Goal: Information Seeking & Learning: Learn about a topic

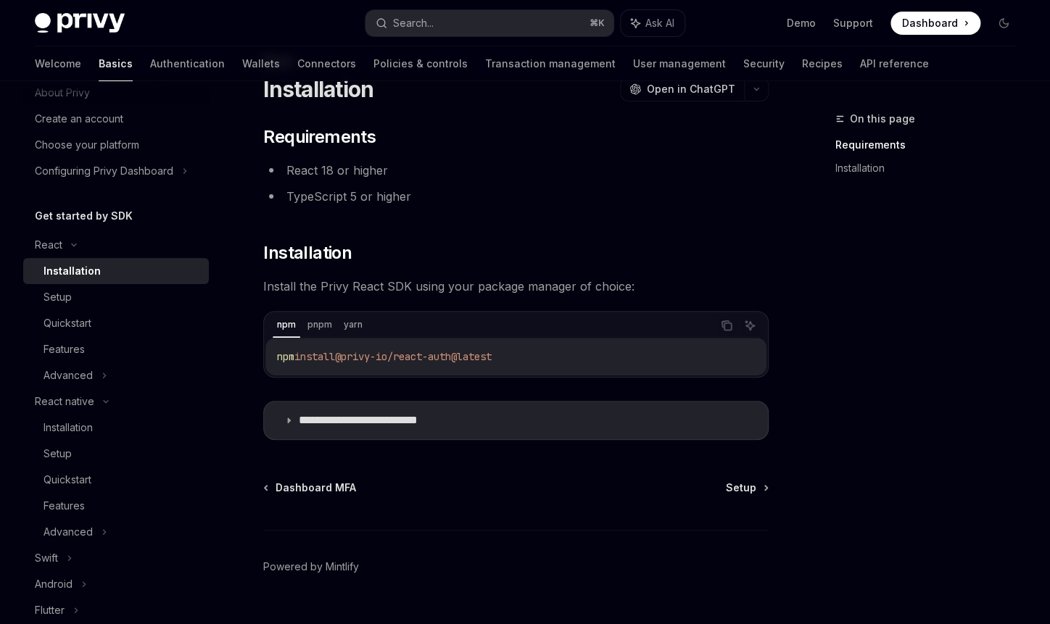
scroll to position [88, 0]
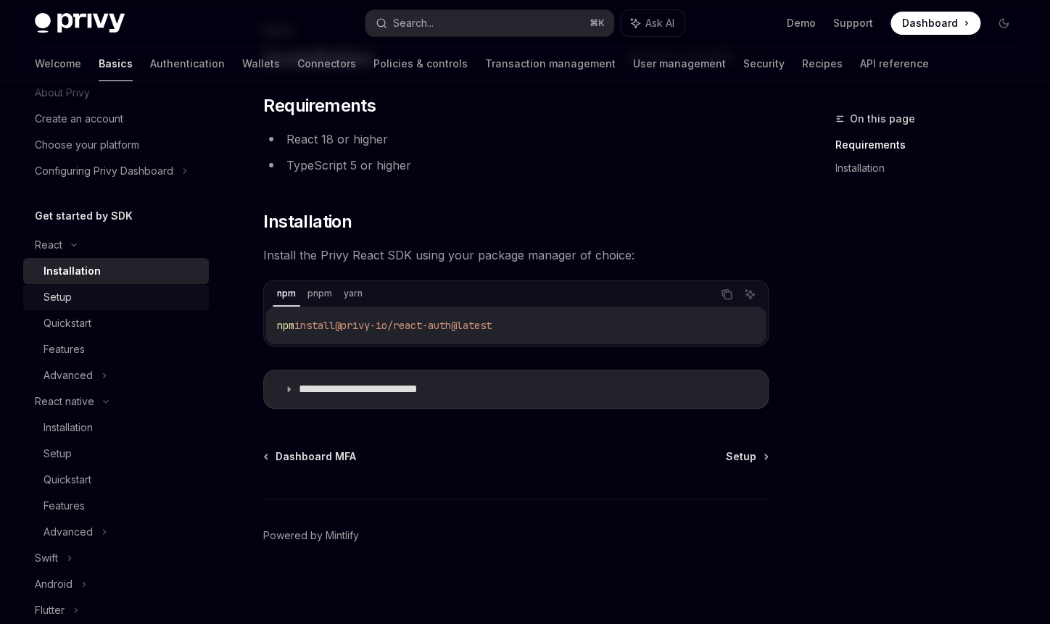
click at [104, 298] on div "Setup" at bounding box center [122, 297] width 157 height 17
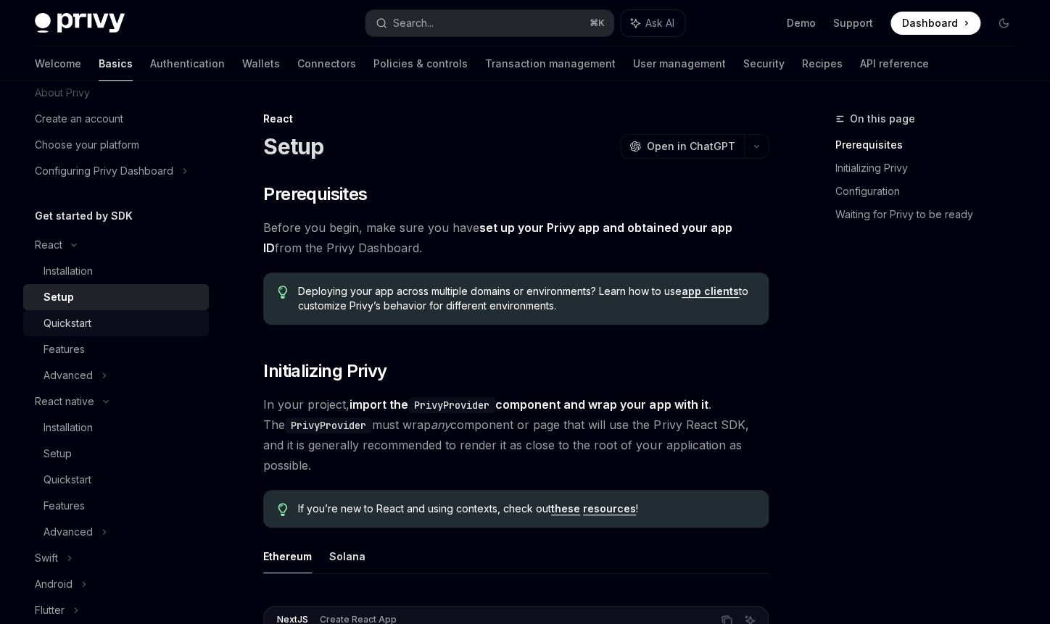
click at [113, 325] on div "Quickstart" at bounding box center [122, 323] width 157 height 17
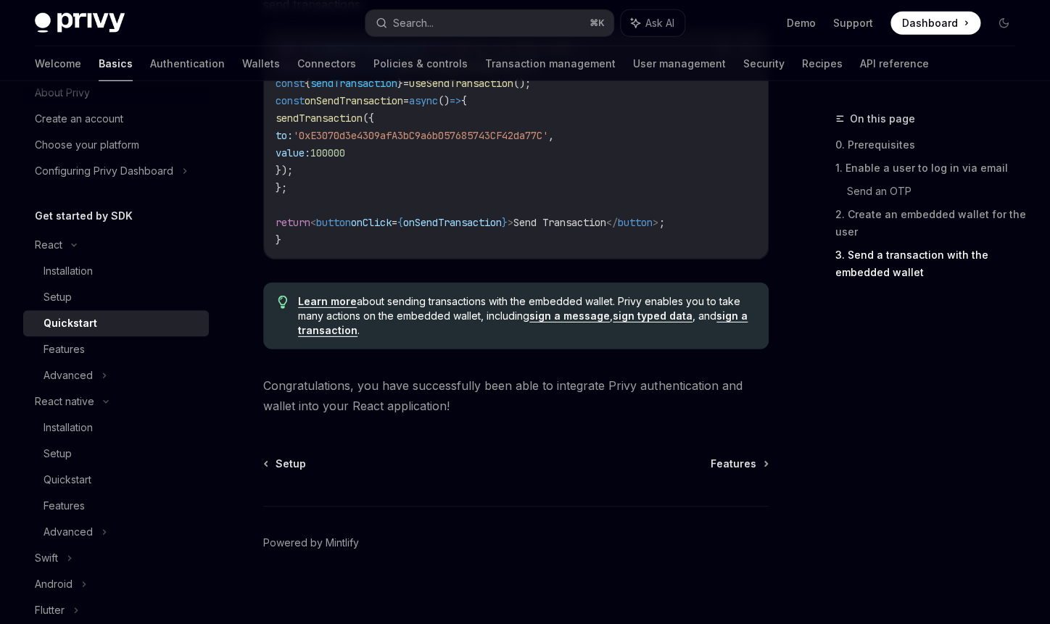
scroll to position [1481, 0]
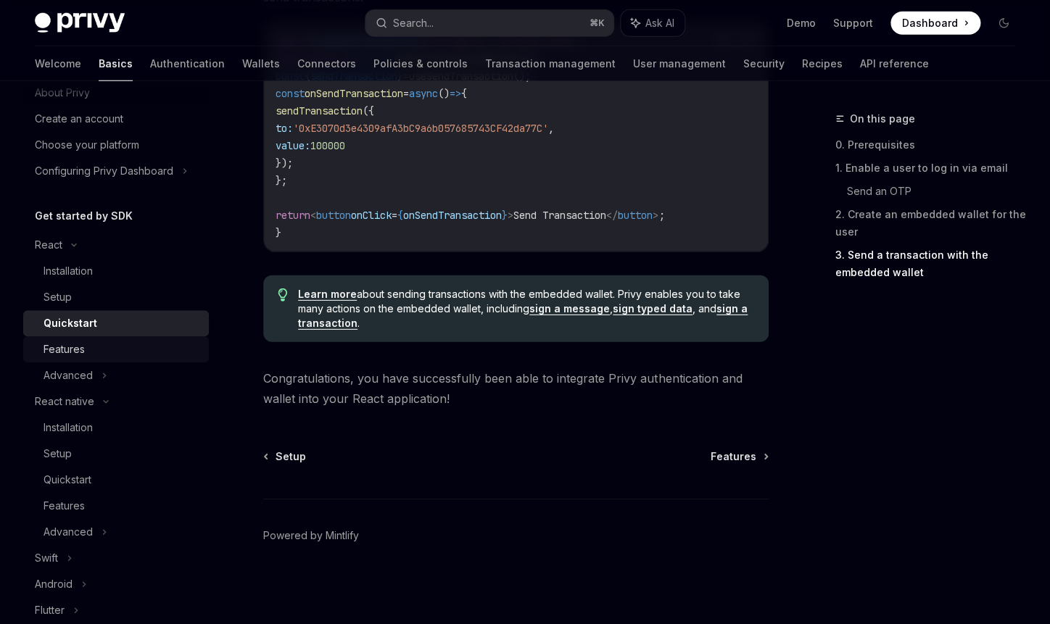
click at [133, 355] on div "Features" at bounding box center [122, 349] width 157 height 17
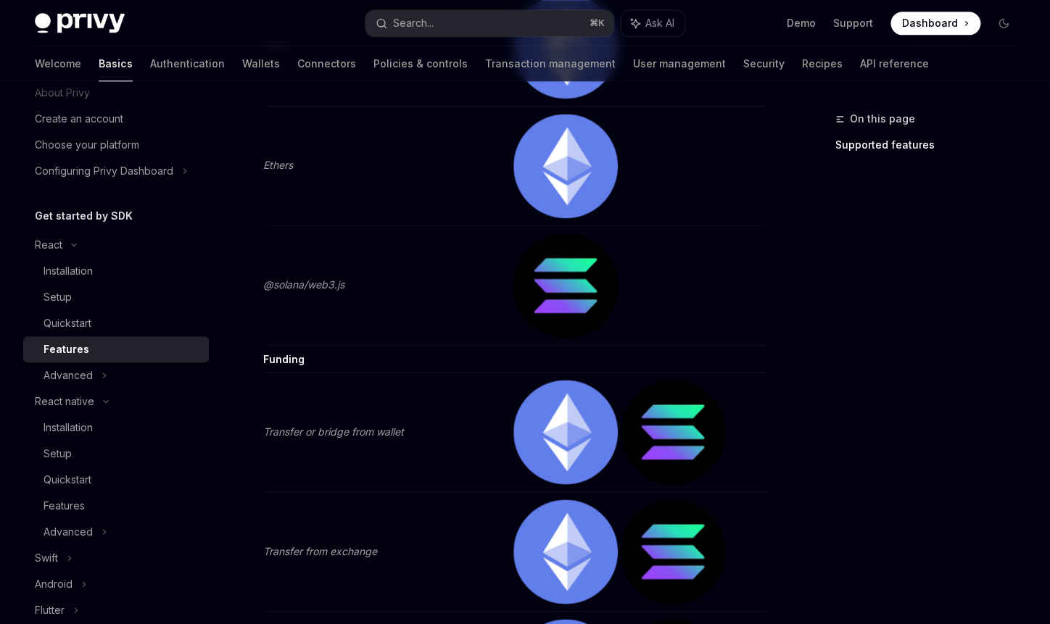
scroll to position [2816, 0]
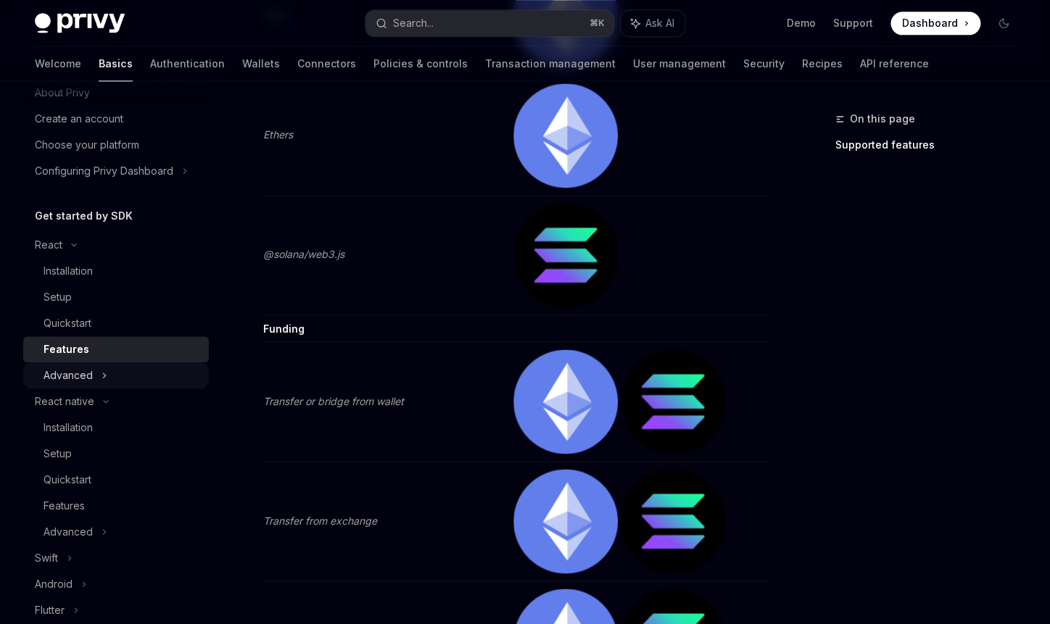
click at [91, 376] on div "Advanced" at bounding box center [68, 375] width 49 height 17
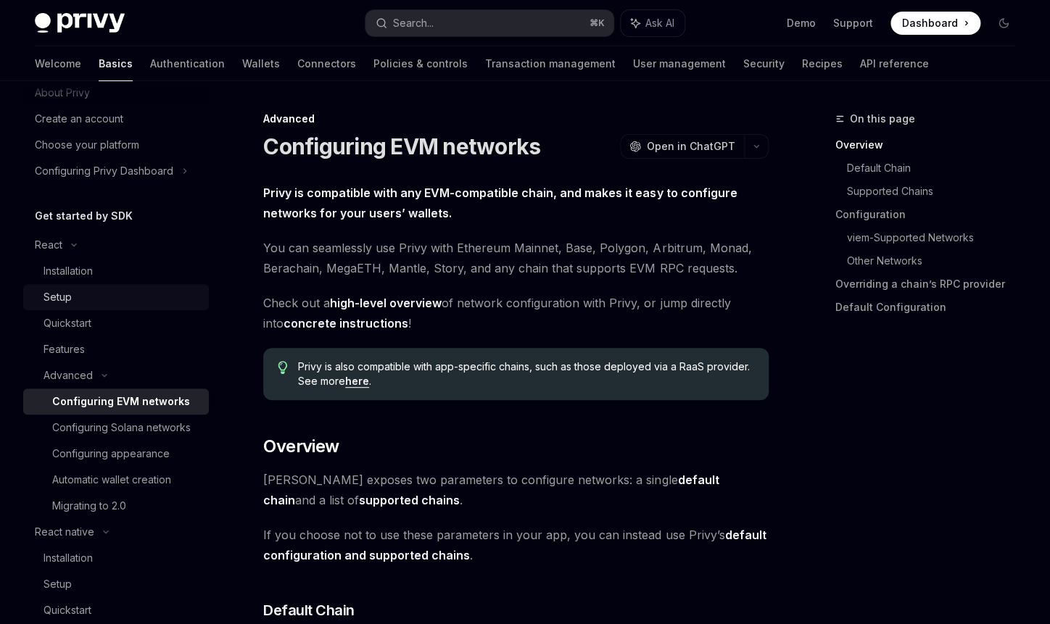
click at [92, 294] on div "Setup" at bounding box center [122, 297] width 157 height 17
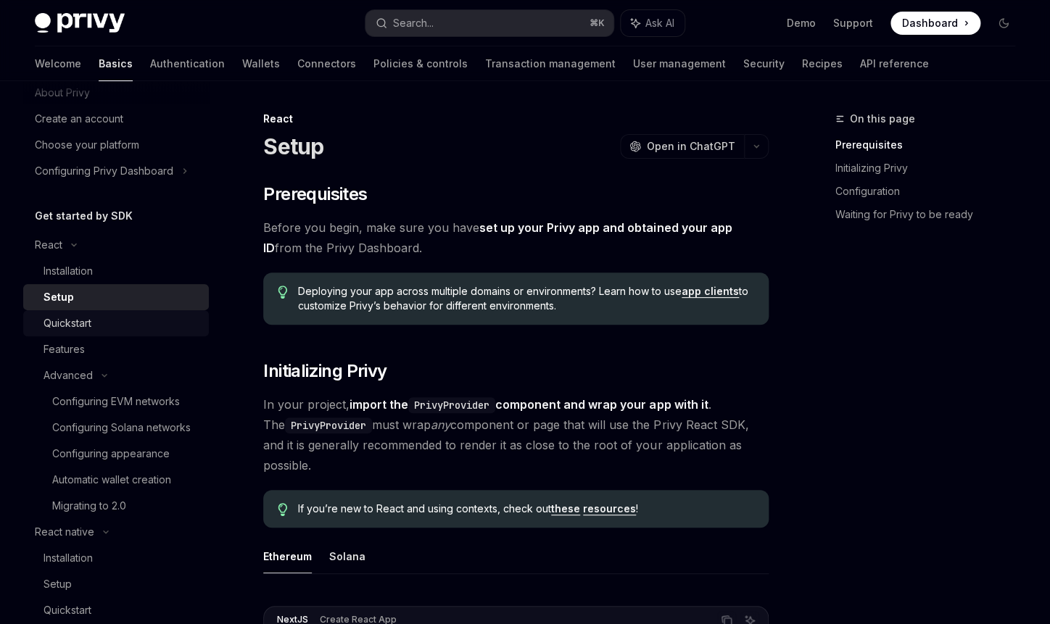
click at [88, 326] on div "Quickstart" at bounding box center [68, 323] width 48 height 17
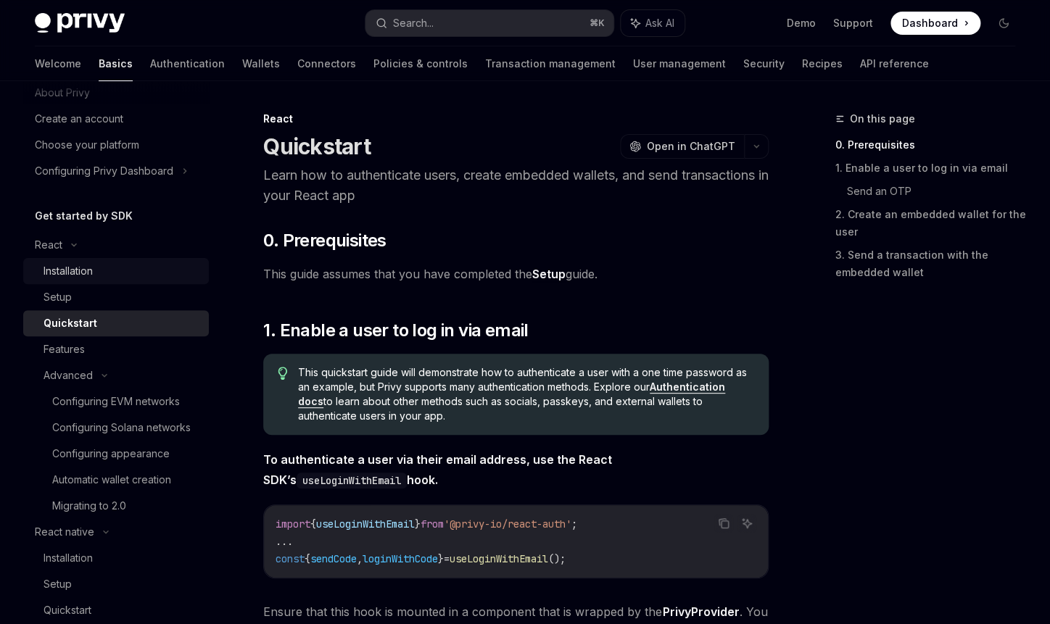
click at [112, 268] on div "Installation" at bounding box center [122, 270] width 157 height 17
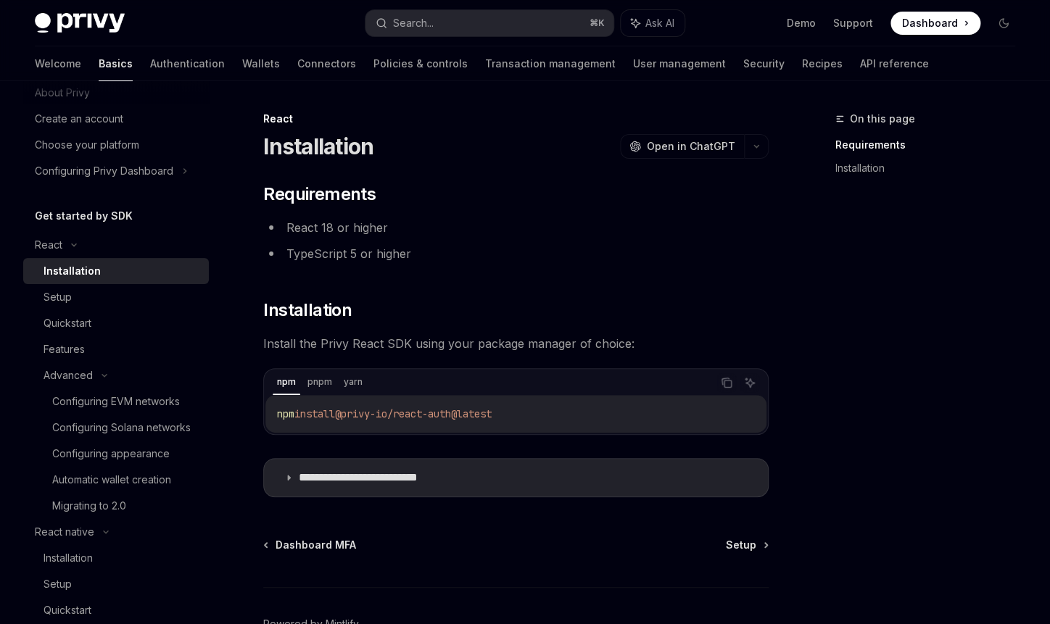
scroll to position [88, 0]
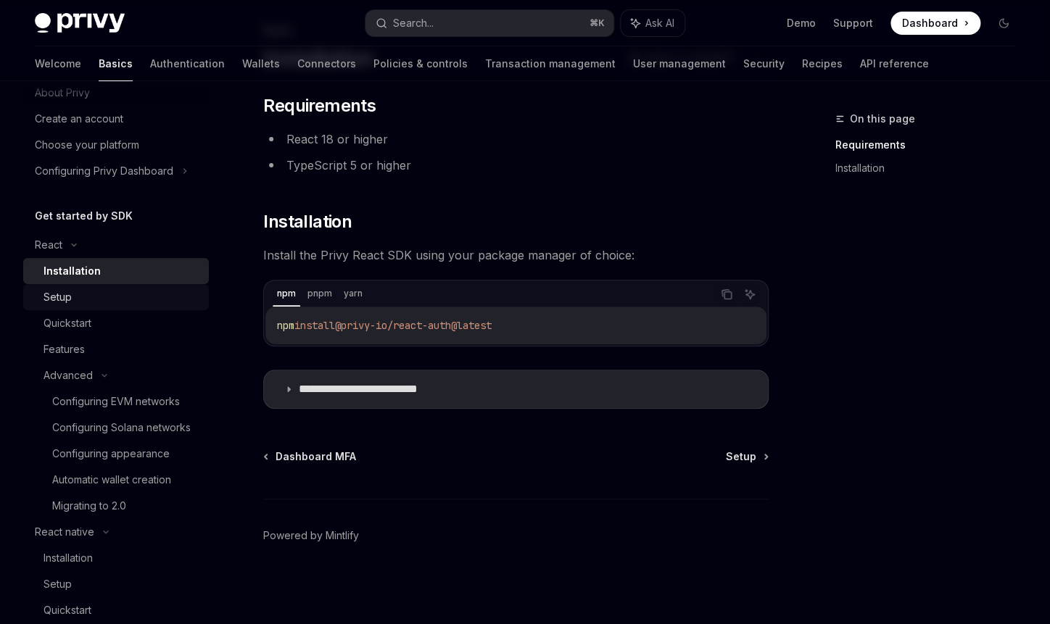
click at [128, 296] on div "Setup" at bounding box center [122, 297] width 157 height 17
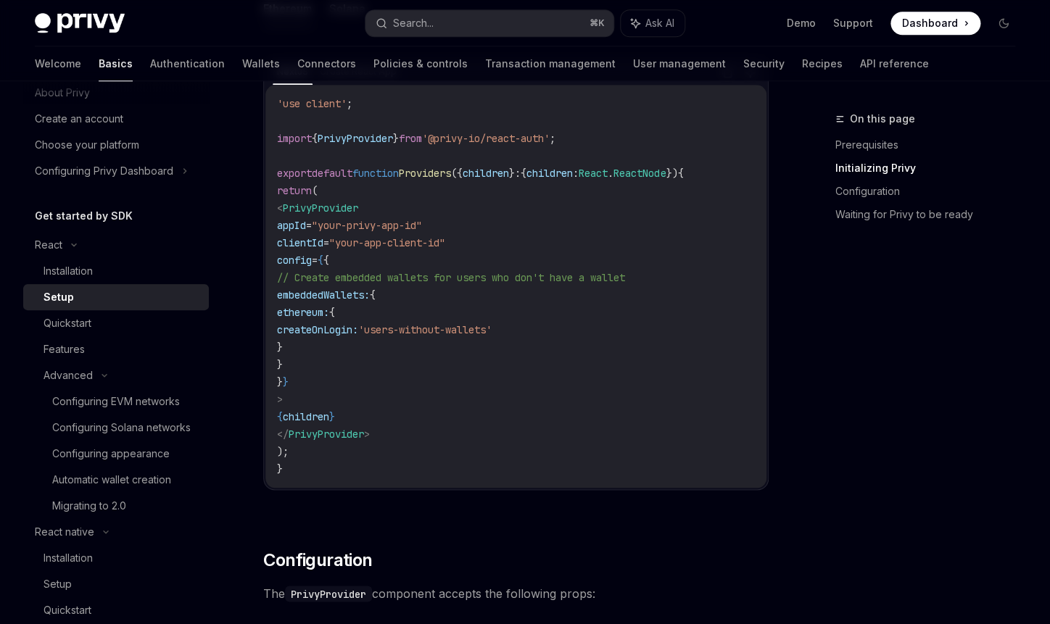
scroll to position [566, 0]
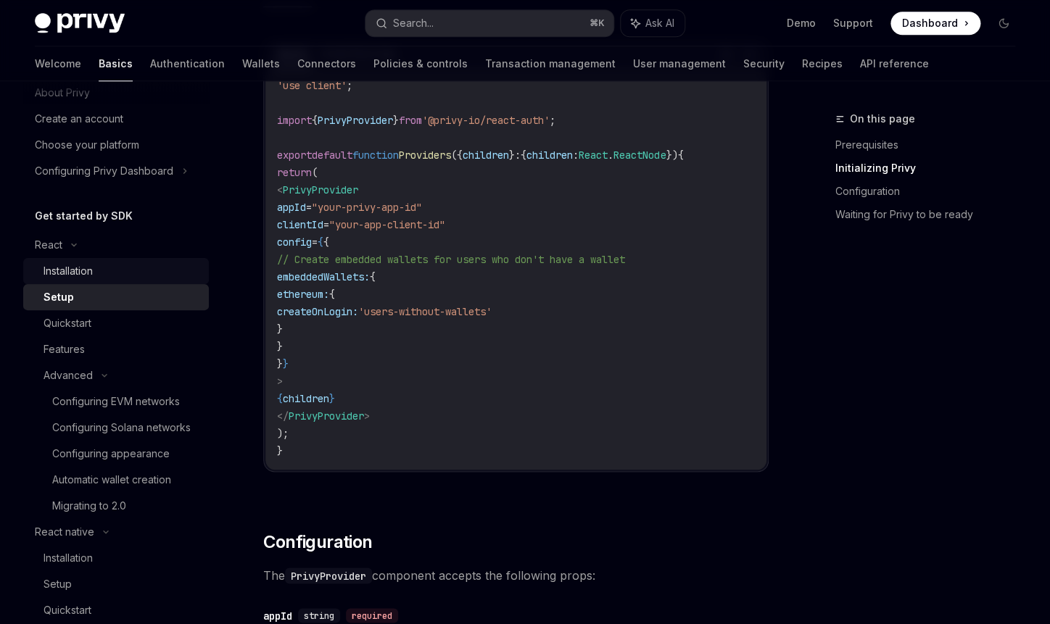
click at [107, 279] on div "Installation" at bounding box center [122, 270] width 157 height 17
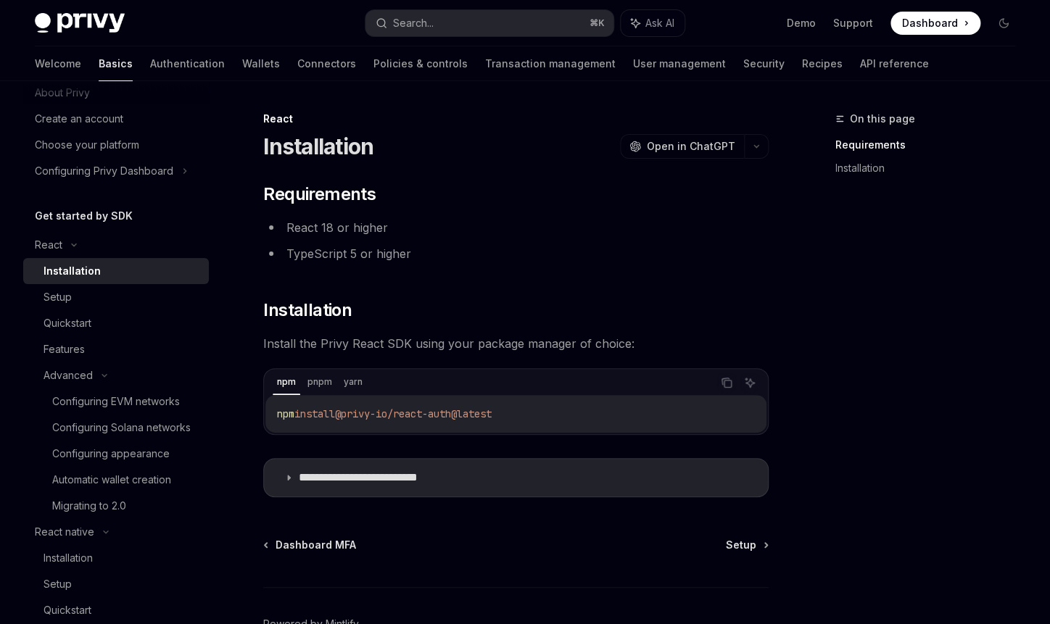
scroll to position [88, 0]
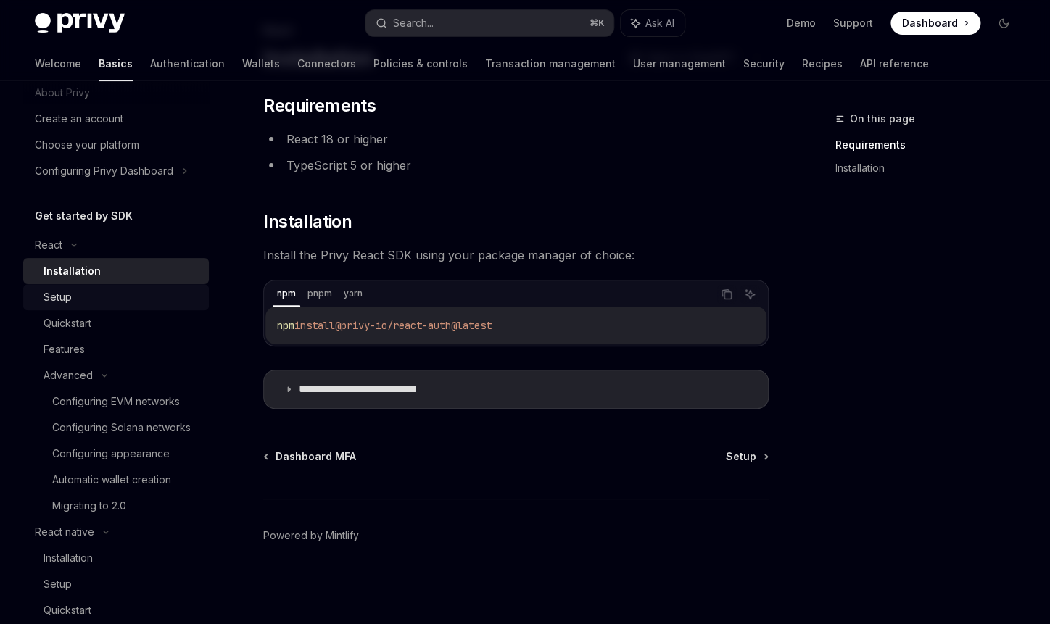
click at [63, 294] on div "Setup" at bounding box center [58, 297] width 28 height 17
type textarea "*"
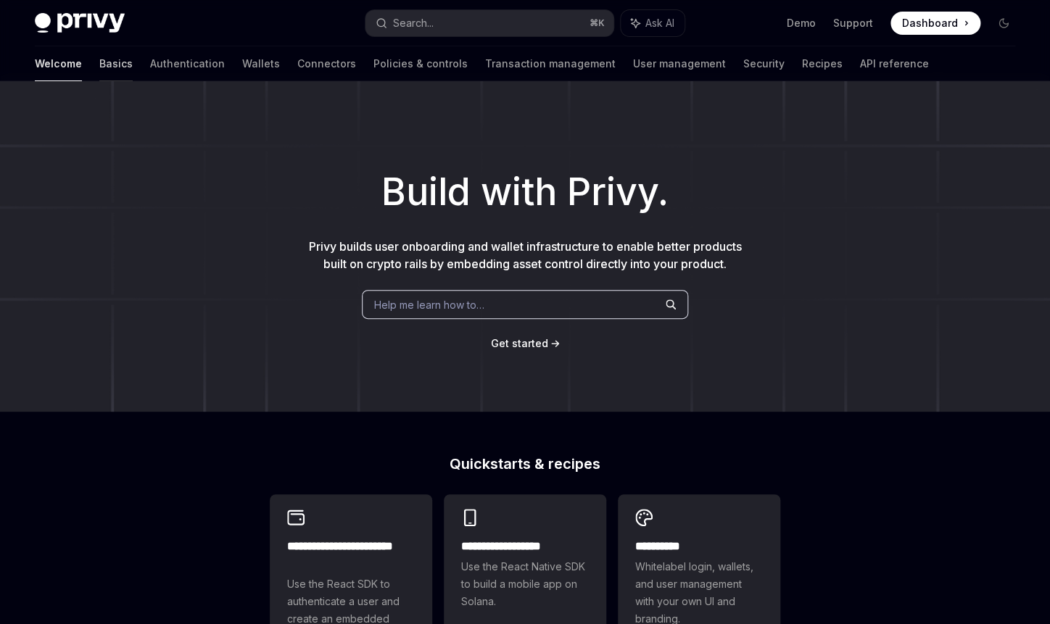
click at [99, 66] on link "Basics" at bounding box center [115, 63] width 33 height 35
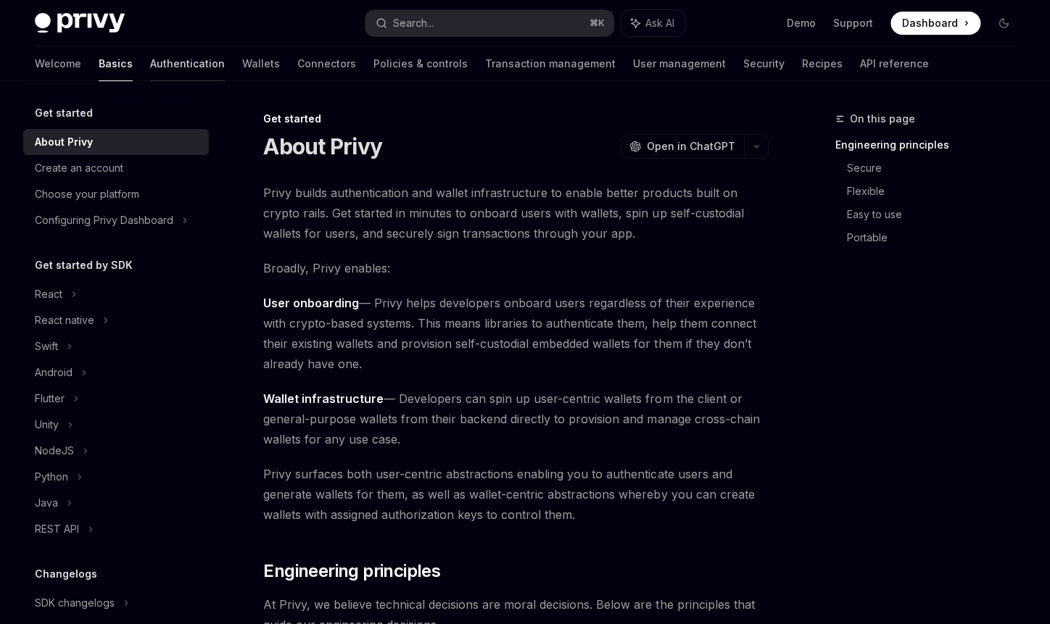
click at [150, 59] on link "Authentication" at bounding box center [187, 63] width 75 height 35
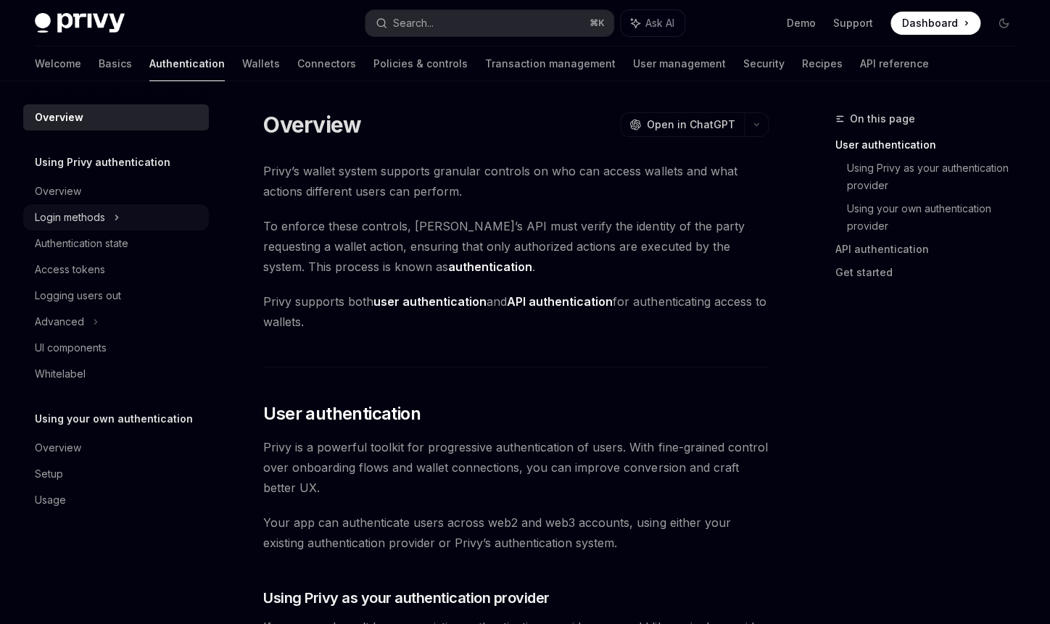
click at [128, 215] on div "Login methods" at bounding box center [116, 217] width 186 height 26
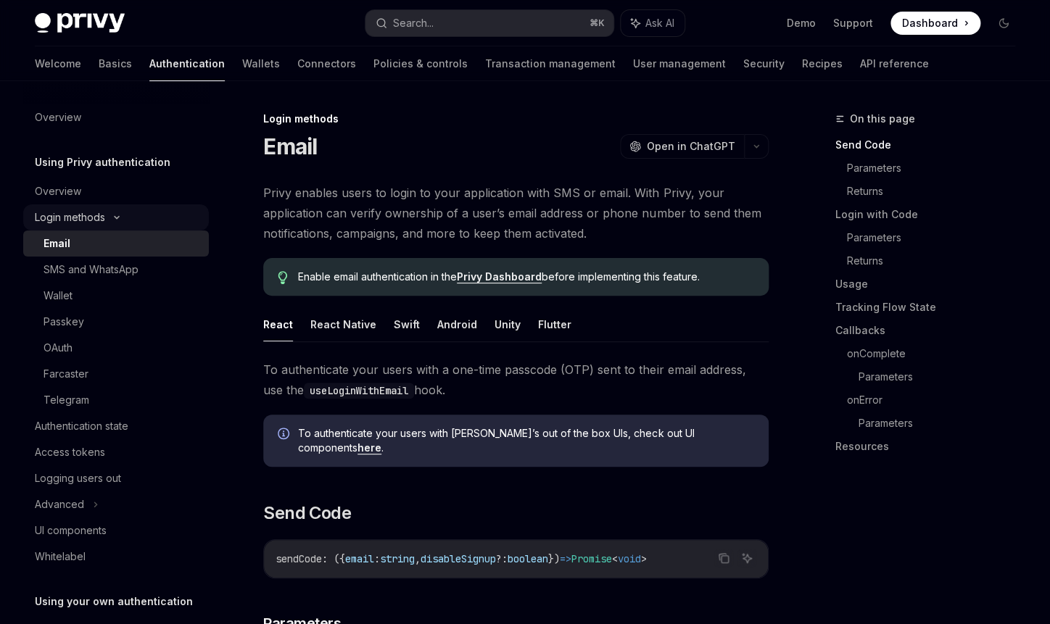
click at [131, 225] on div "Login methods" at bounding box center [116, 217] width 186 height 26
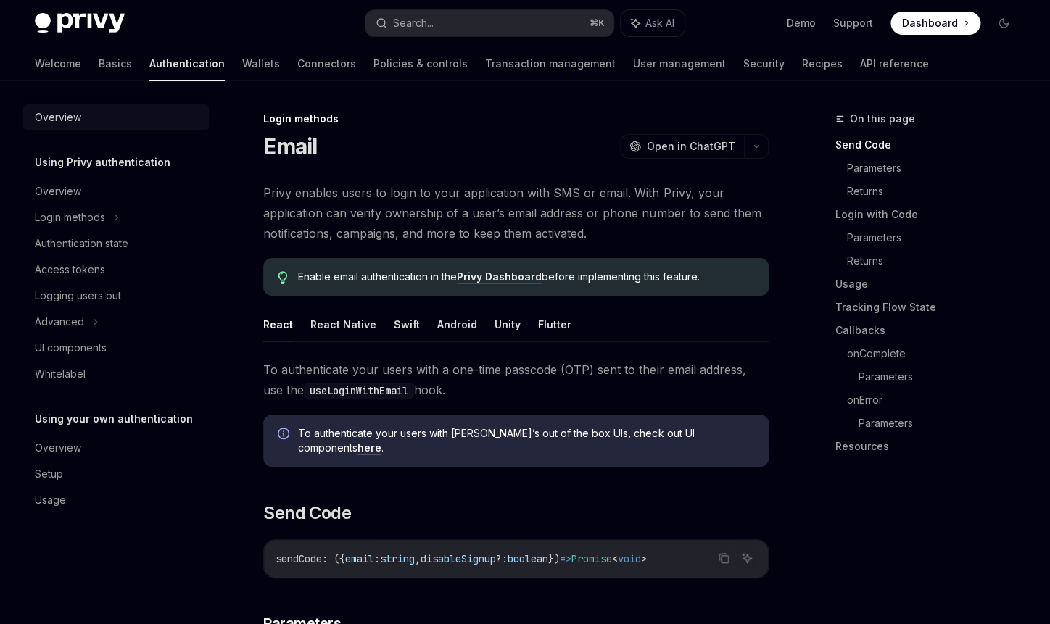
click at [107, 120] on div "Overview" at bounding box center [117, 117] width 165 height 17
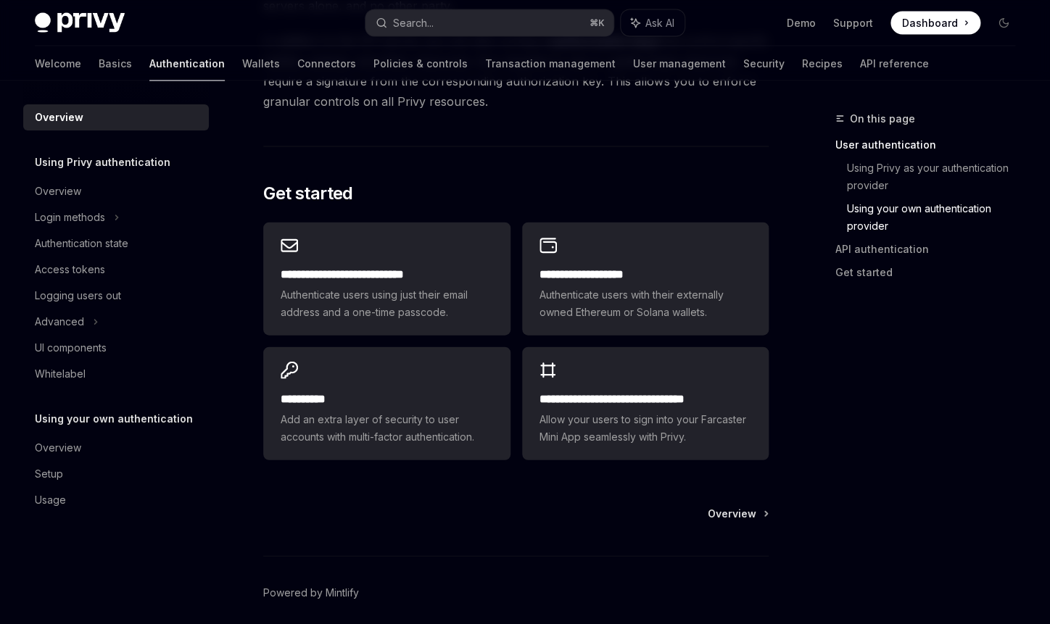
scroll to position [1196, 0]
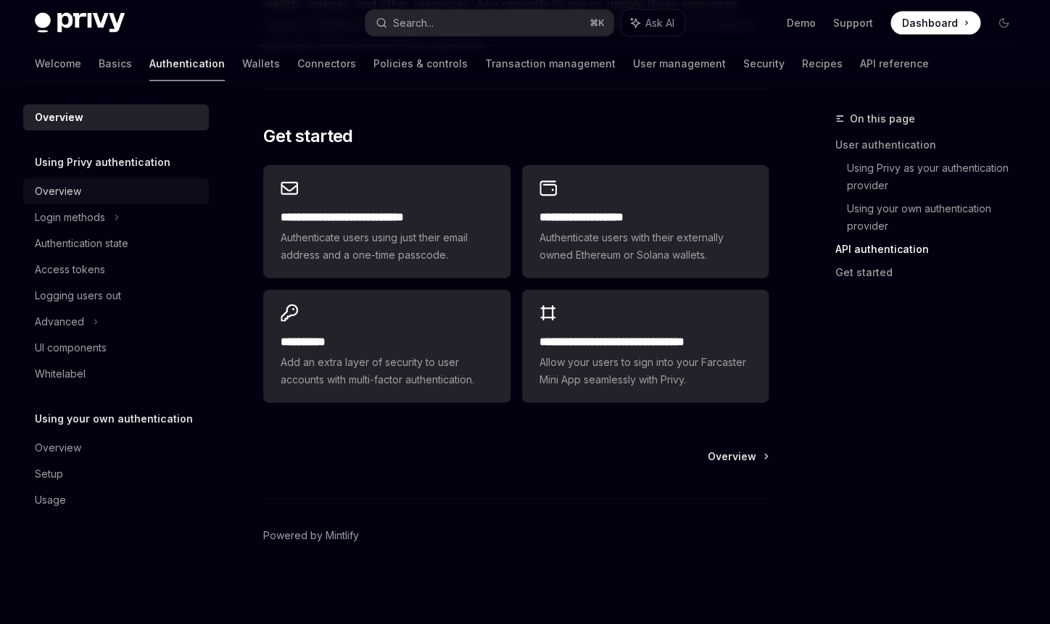
click at [117, 179] on link "Overview" at bounding box center [116, 191] width 186 height 26
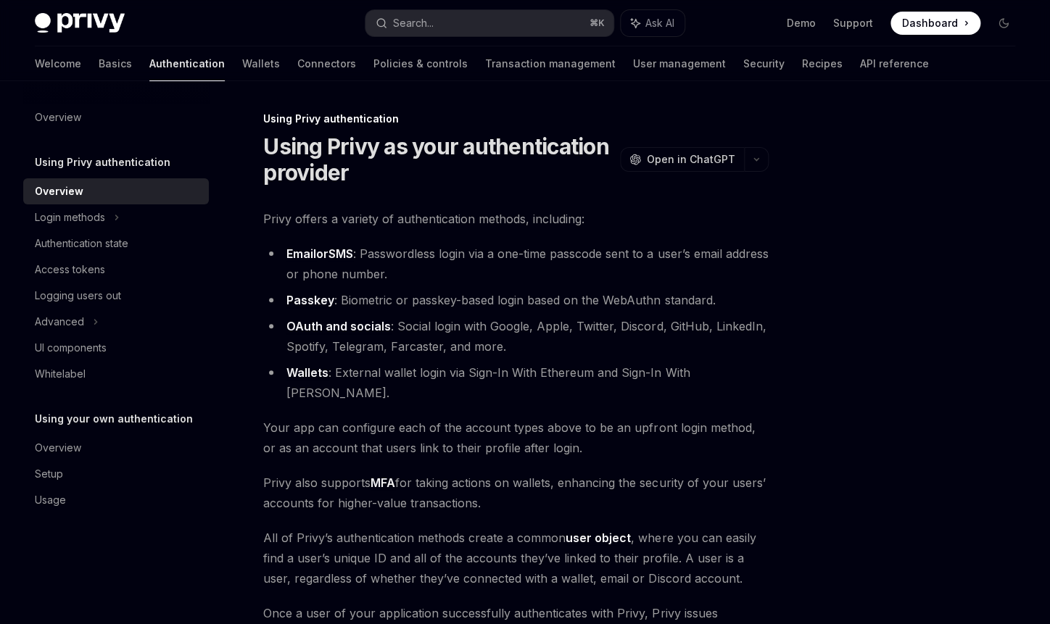
scroll to position [235, 0]
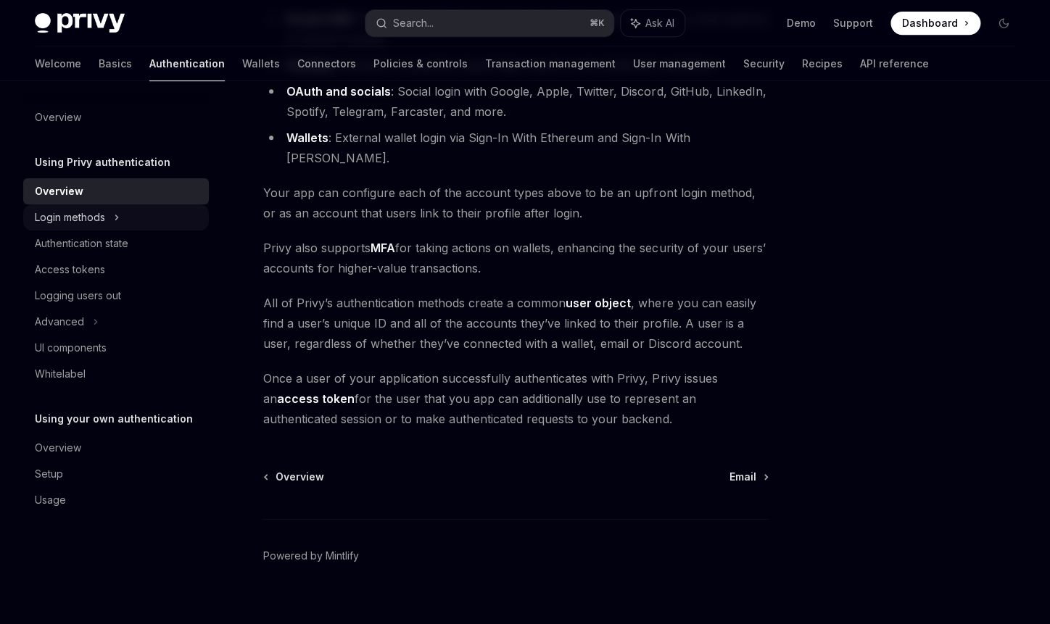
click at [123, 228] on div "Login methods" at bounding box center [116, 217] width 186 height 26
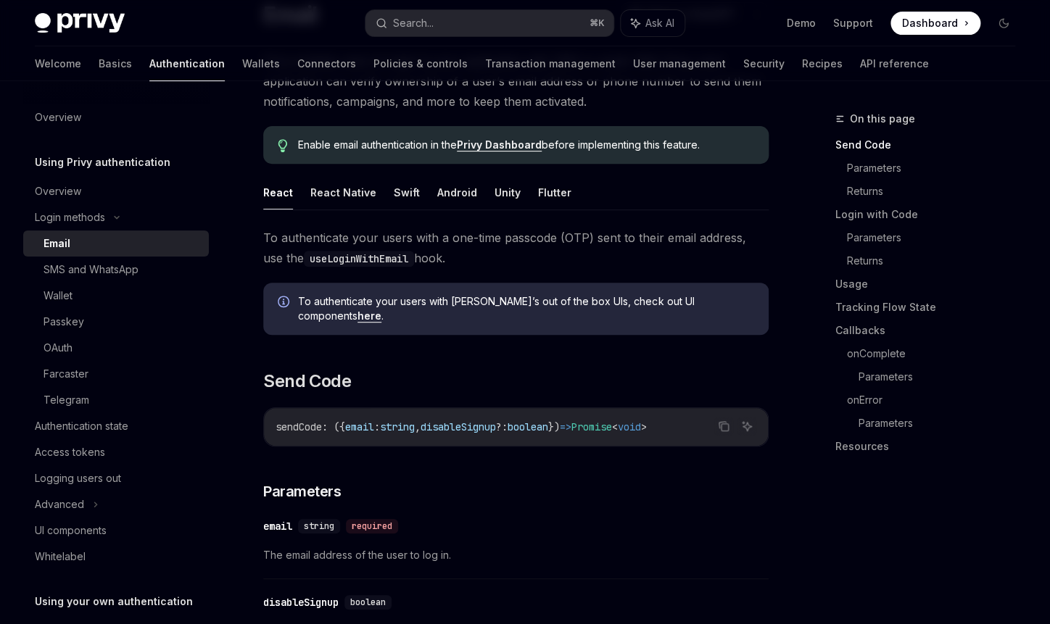
scroll to position [126, 0]
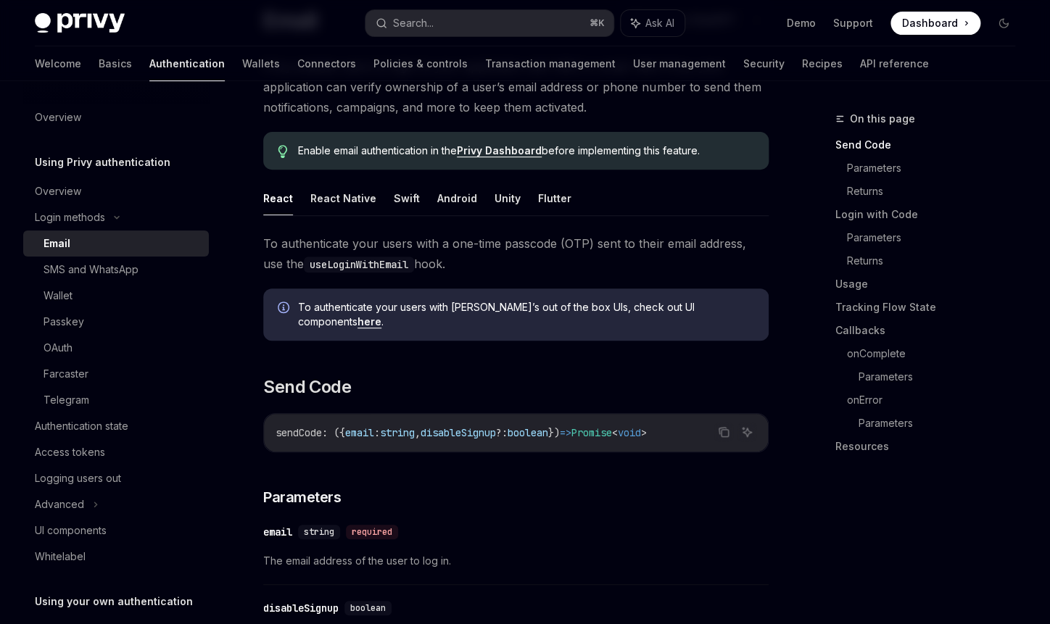
click at [306, 202] on ul "React React Native Swift Android Unity Flutter" at bounding box center [515, 198] width 505 height 35
click at [312, 201] on button "React Native" at bounding box center [343, 198] width 66 height 34
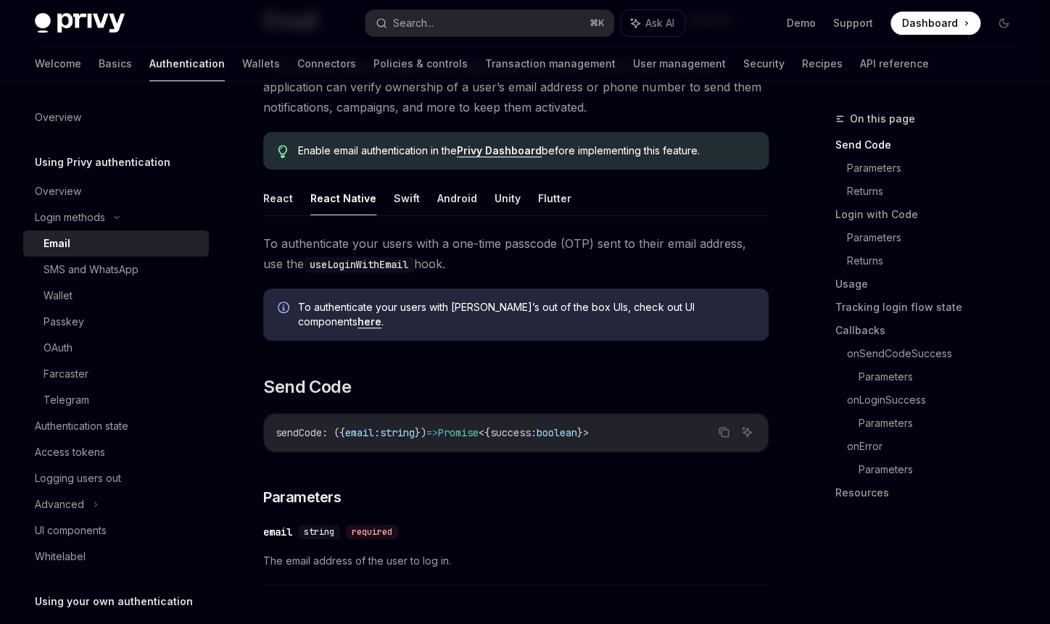
click at [271, 196] on button "React" at bounding box center [278, 198] width 30 height 34
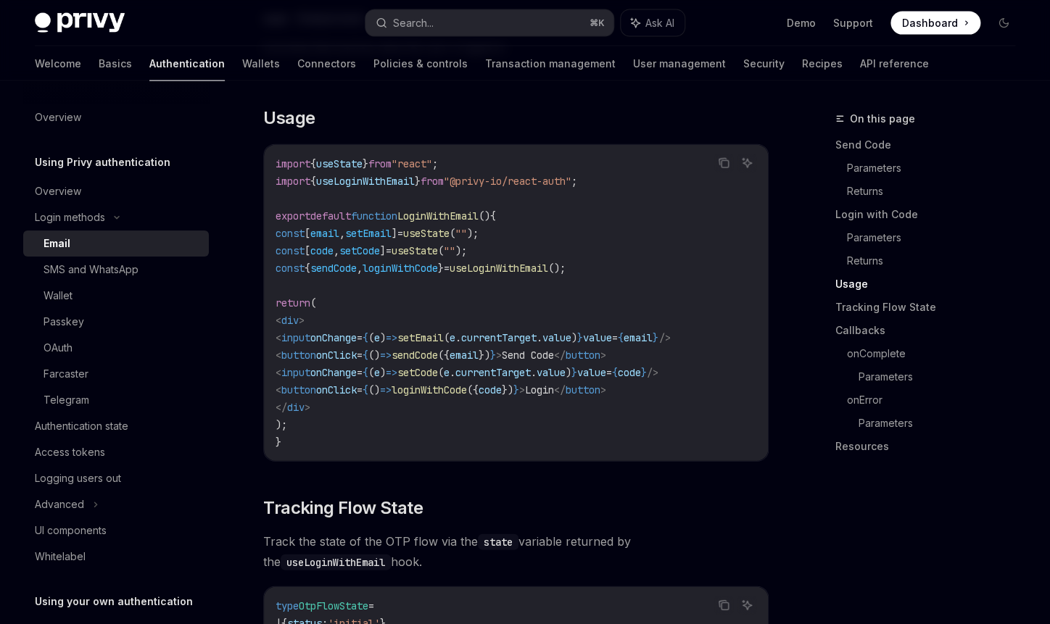
scroll to position [1223, 0]
drag, startPoint x: 609, startPoint y: 175, endPoint x: 489, endPoint y: 174, distance: 120.4
click at [489, 177] on span ""@privy-io/react-auth"" at bounding box center [508, 183] width 128 height 13
copy span "@privy-io/react-auth"
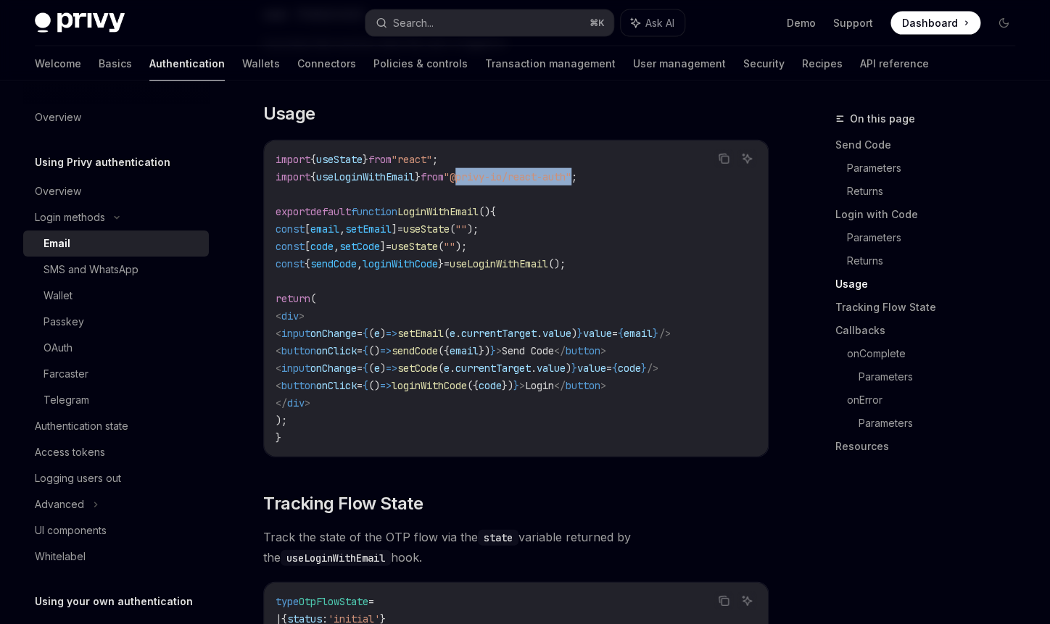
scroll to position [1227, 0]
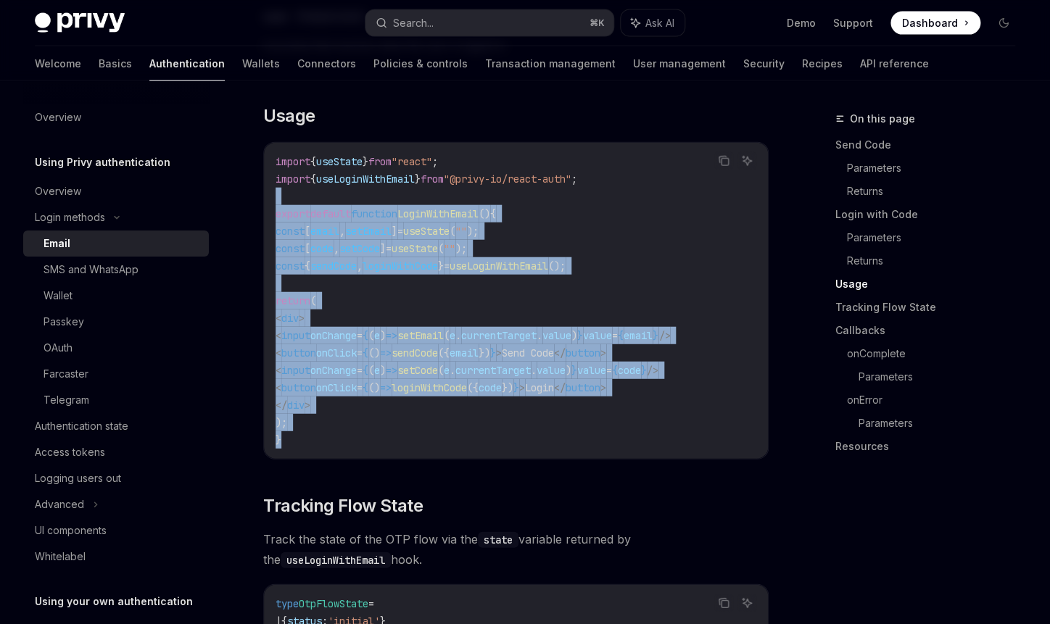
drag, startPoint x: 323, startPoint y: 427, endPoint x: 257, endPoint y: 178, distance: 257.3
click at [264, 178] on div "import { useState } from "react" ; import { useLoginWithEmail } from "@privy-io…" at bounding box center [516, 301] width 504 height 316
click at [479, 207] on span "LoginWithEmail" at bounding box center [437, 213] width 81 height 13
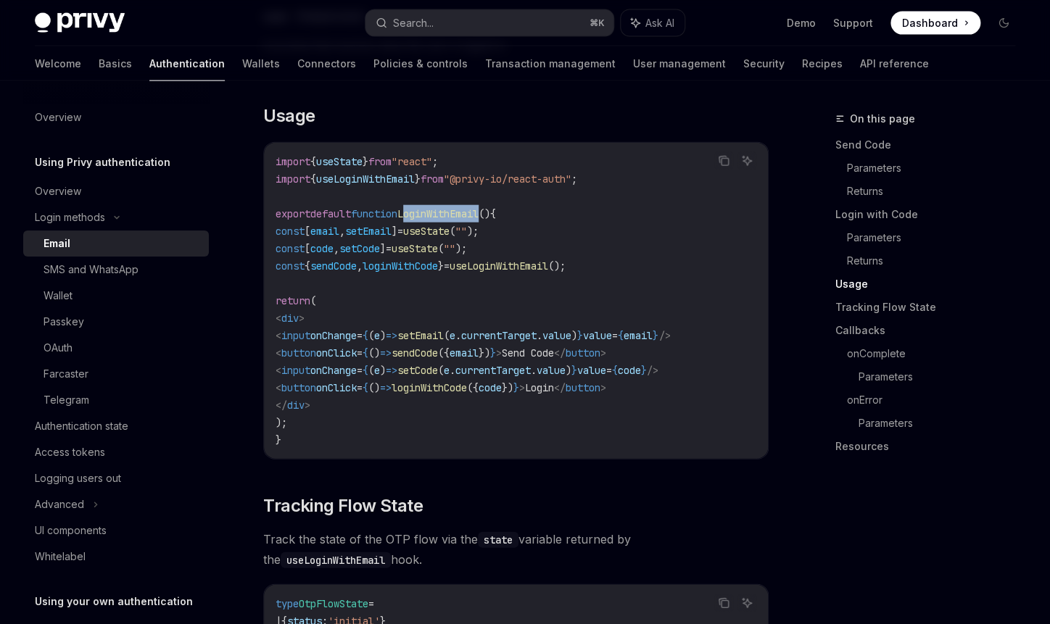
click at [479, 207] on span "LoginWithEmail" at bounding box center [437, 213] width 81 height 13
copy span "LoginWithEmail"
click at [720, 157] on icon "Copy the contents from the code block" at bounding box center [722, 160] width 7 height 7
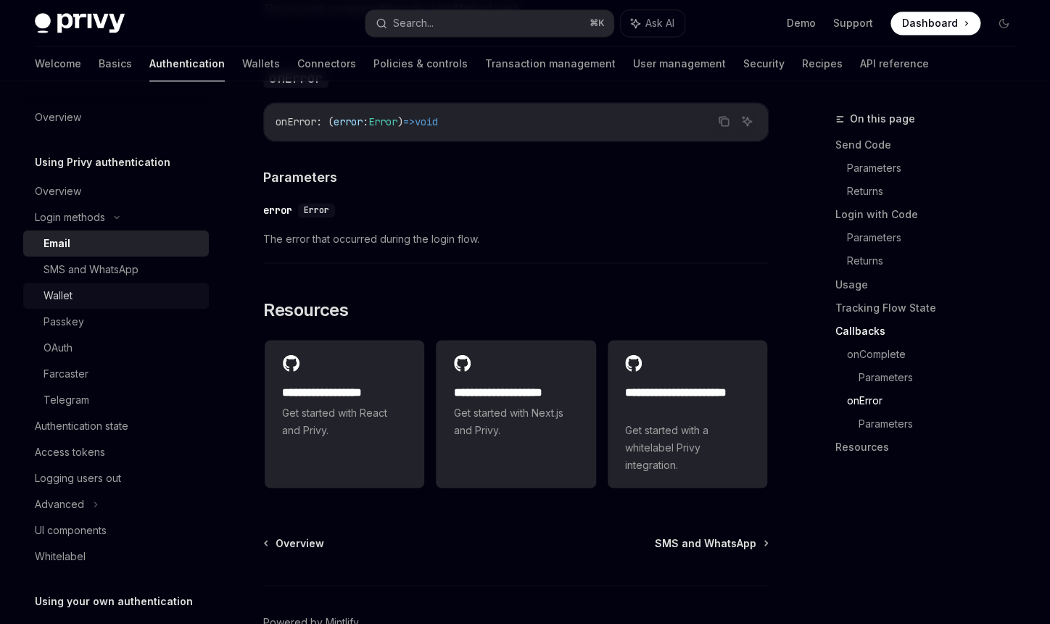
scroll to position [2854, 0]
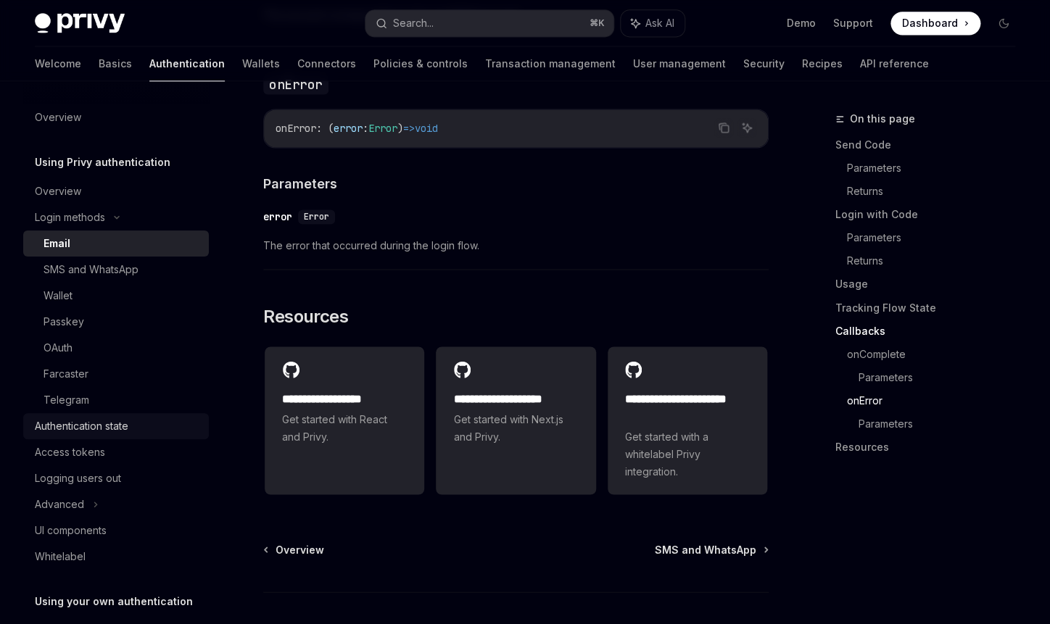
click at [107, 434] on div "Authentication state" at bounding box center [82, 426] width 94 height 17
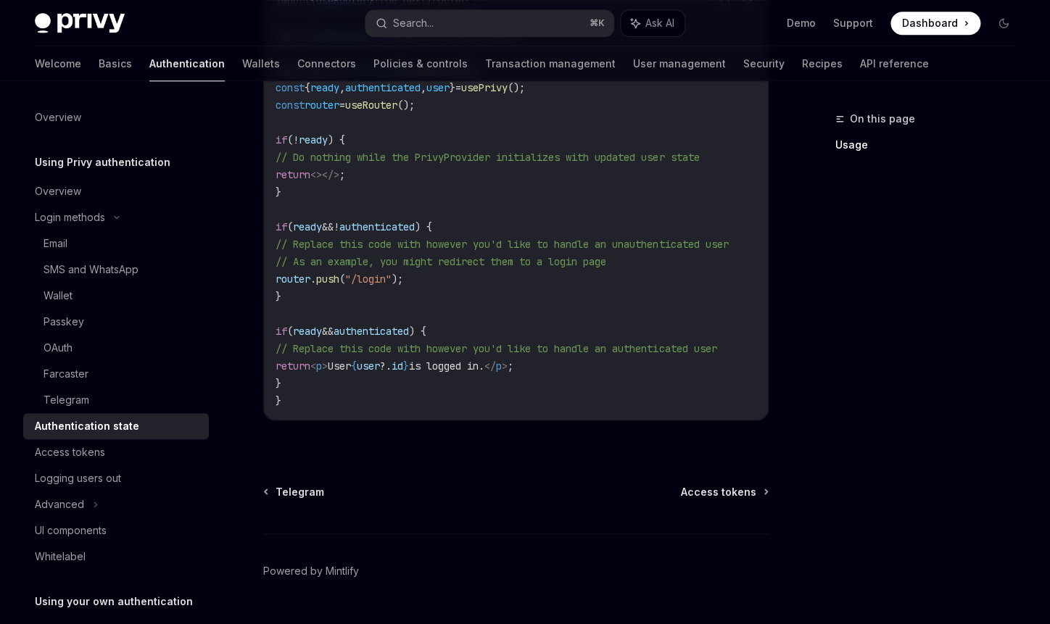
scroll to position [563, 0]
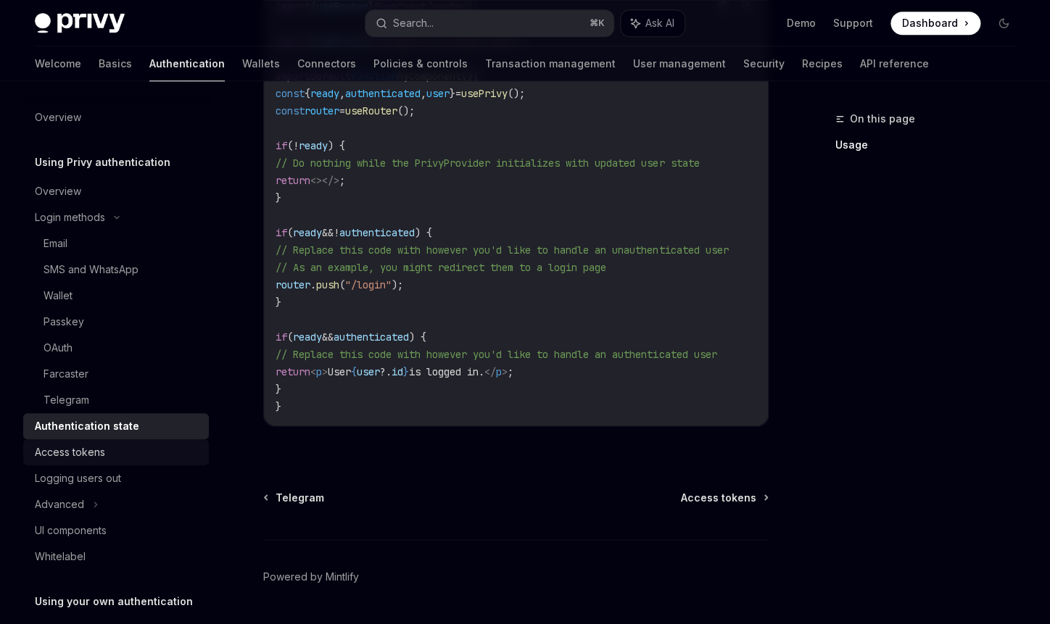
click at [94, 450] on div "Access tokens" at bounding box center [70, 452] width 70 height 17
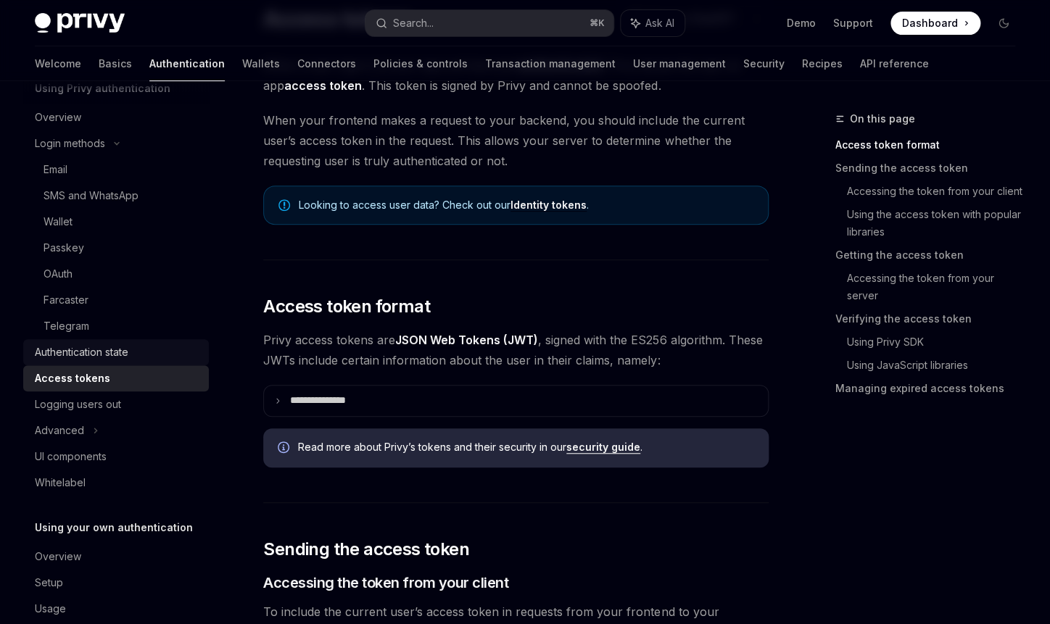
scroll to position [101, 0]
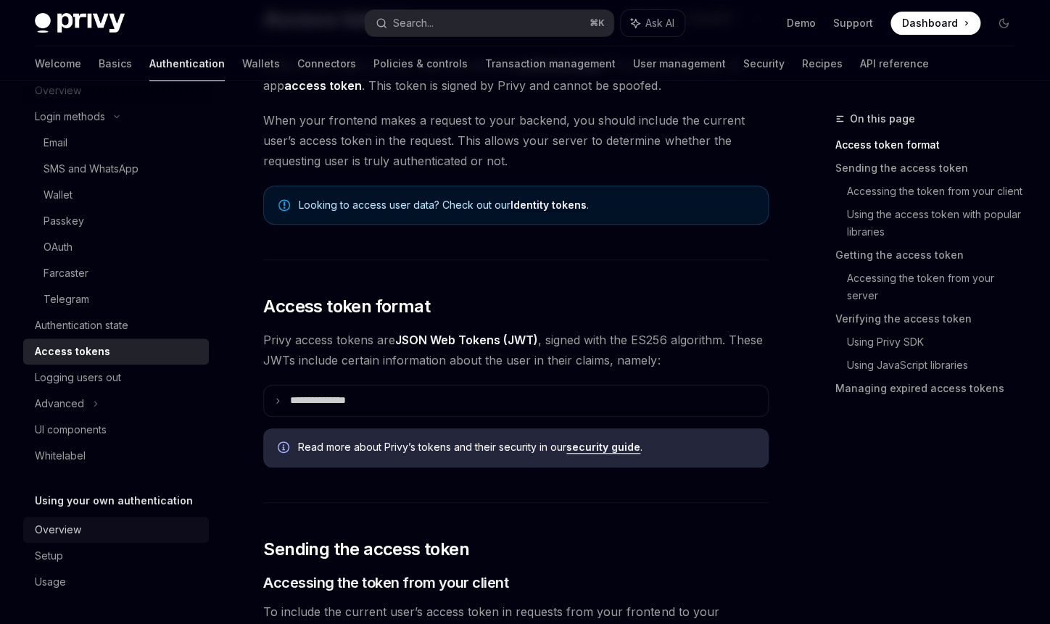
click at [70, 524] on div "Overview" at bounding box center [58, 529] width 46 height 17
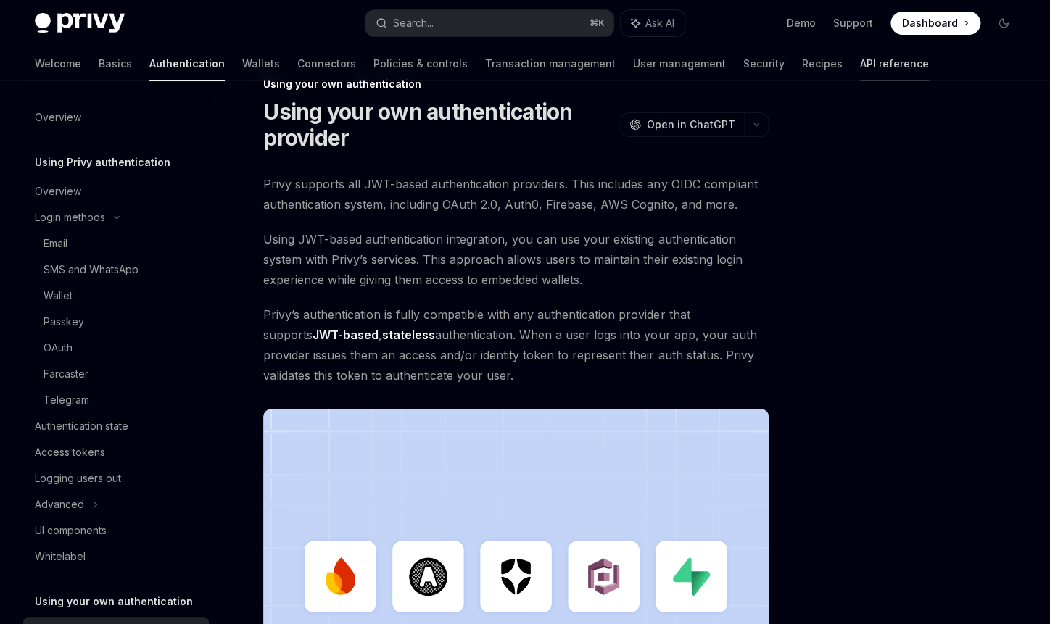
click at [860, 69] on link "API reference" at bounding box center [894, 63] width 69 height 35
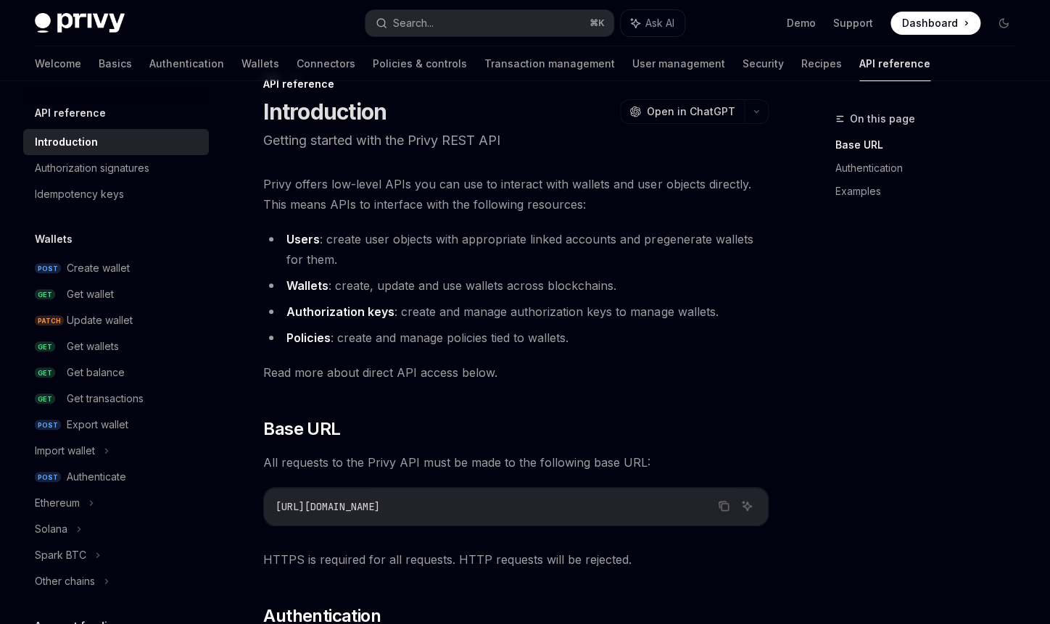
click at [74, 64] on div "Welcome Basics Authentication Wallets Connectors Policies & controls Transactio…" at bounding box center [482, 63] width 895 height 35
click at [99, 62] on link "Basics" at bounding box center [115, 63] width 33 height 35
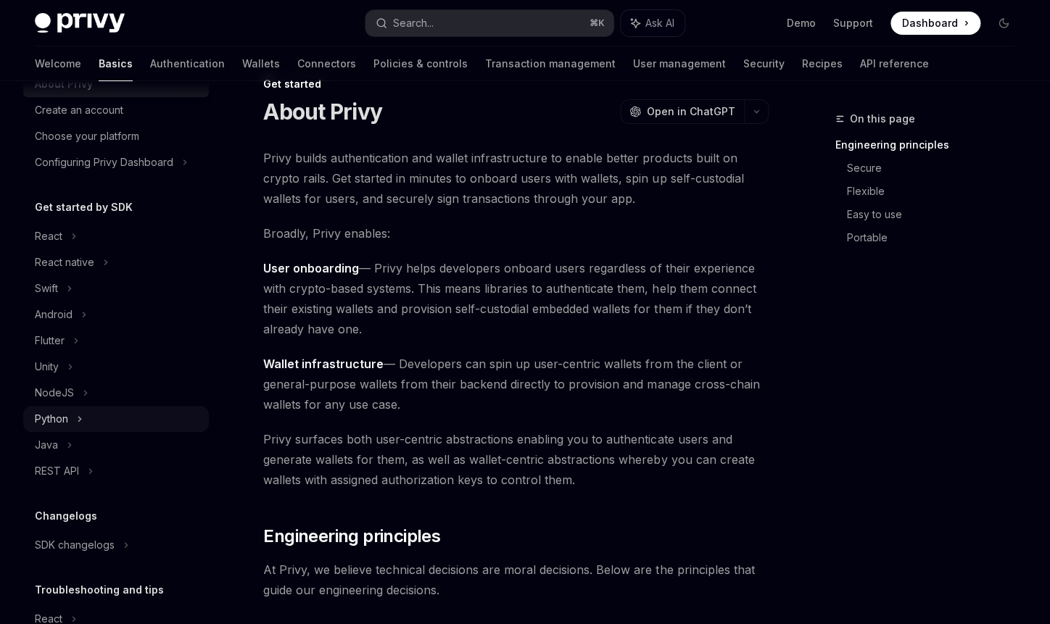
scroll to position [12, 0]
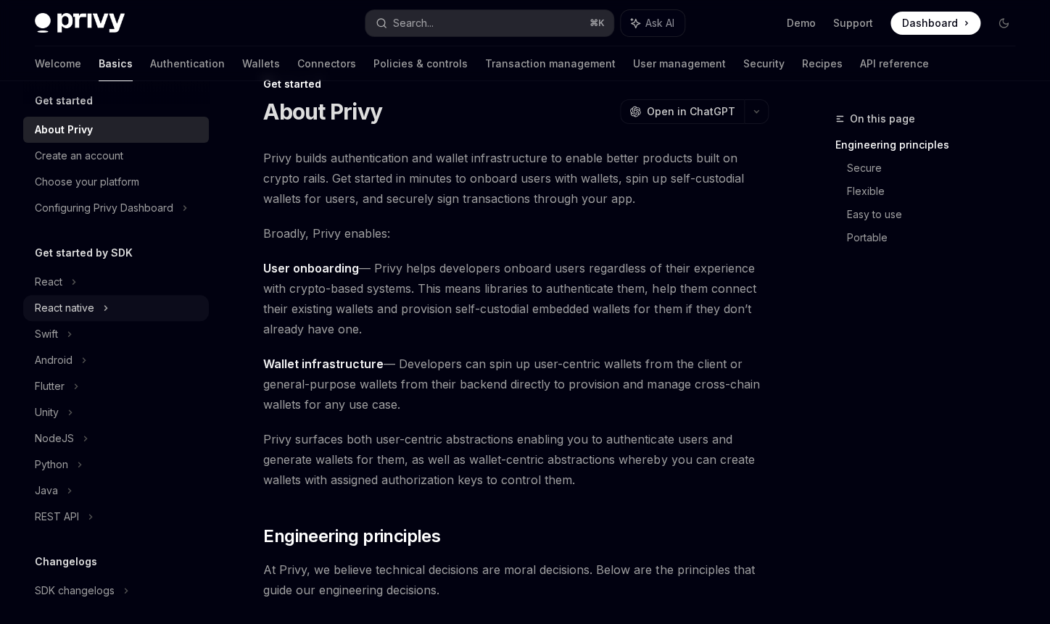
click at [84, 301] on div "React native" at bounding box center [64, 307] width 59 height 17
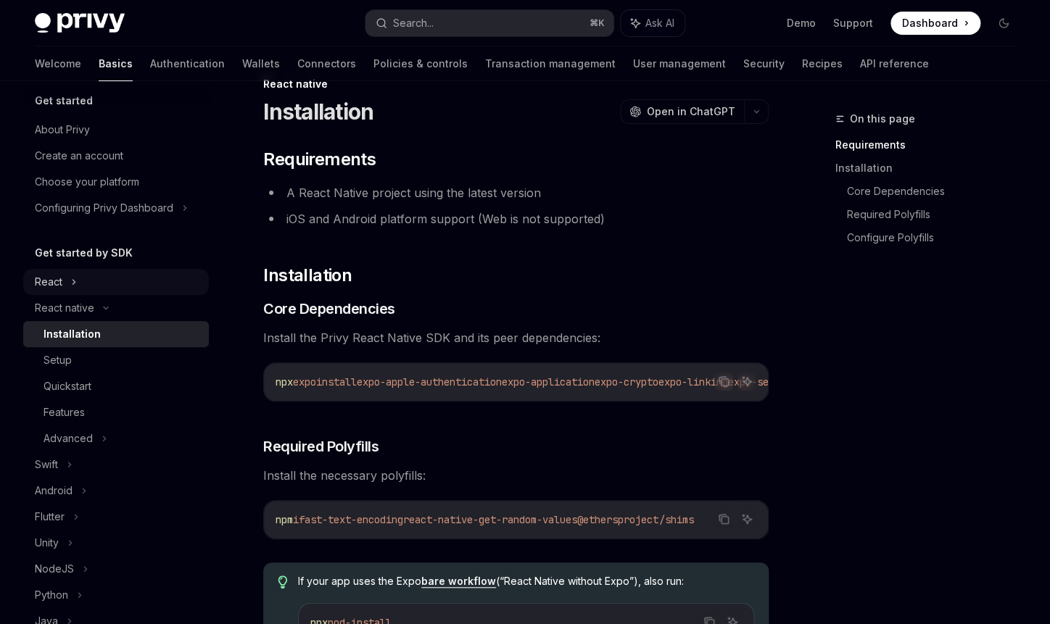
click at [82, 287] on div "React" at bounding box center [116, 282] width 186 height 26
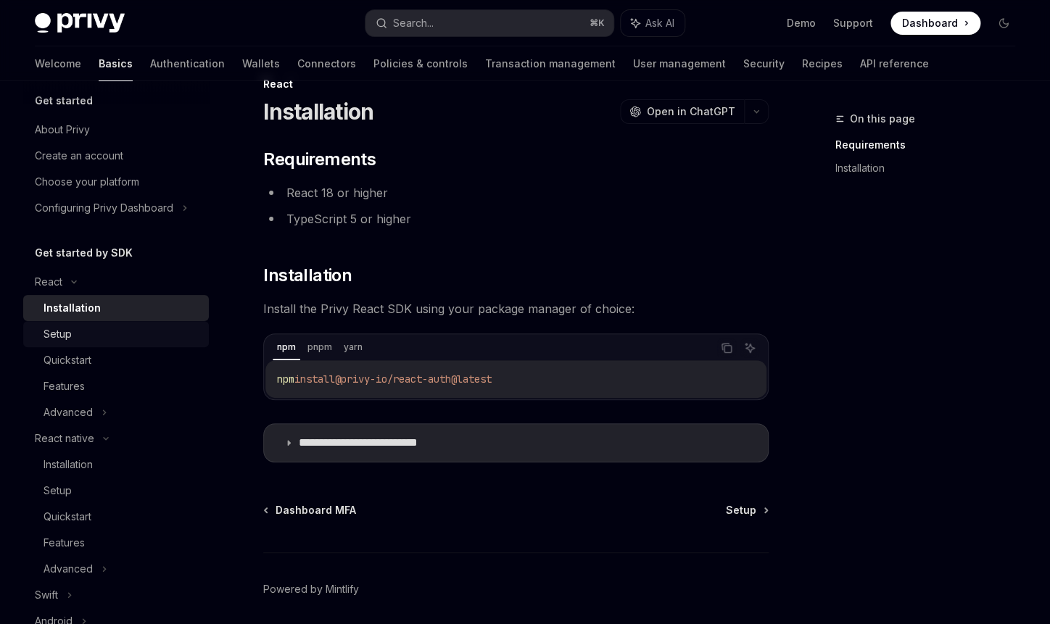
click at [80, 339] on div "Setup" at bounding box center [122, 334] width 157 height 17
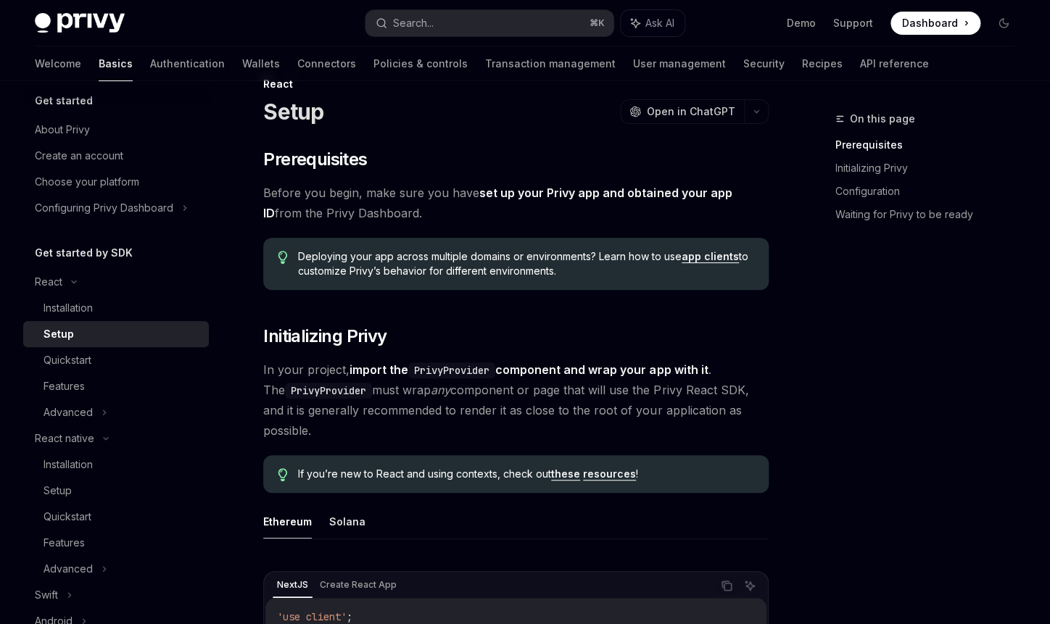
click at [101, 321] on link "Setup" at bounding box center [116, 334] width 186 height 26
click at [170, 313] on div "Installation" at bounding box center [122, 307] width 157 height 17
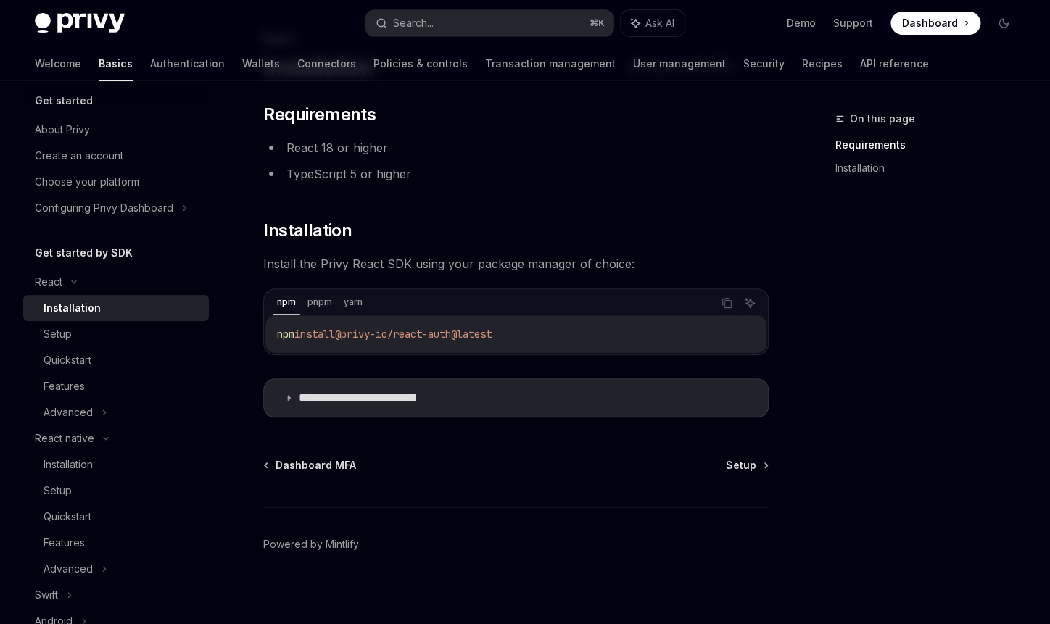
scroll to position [88, 0]
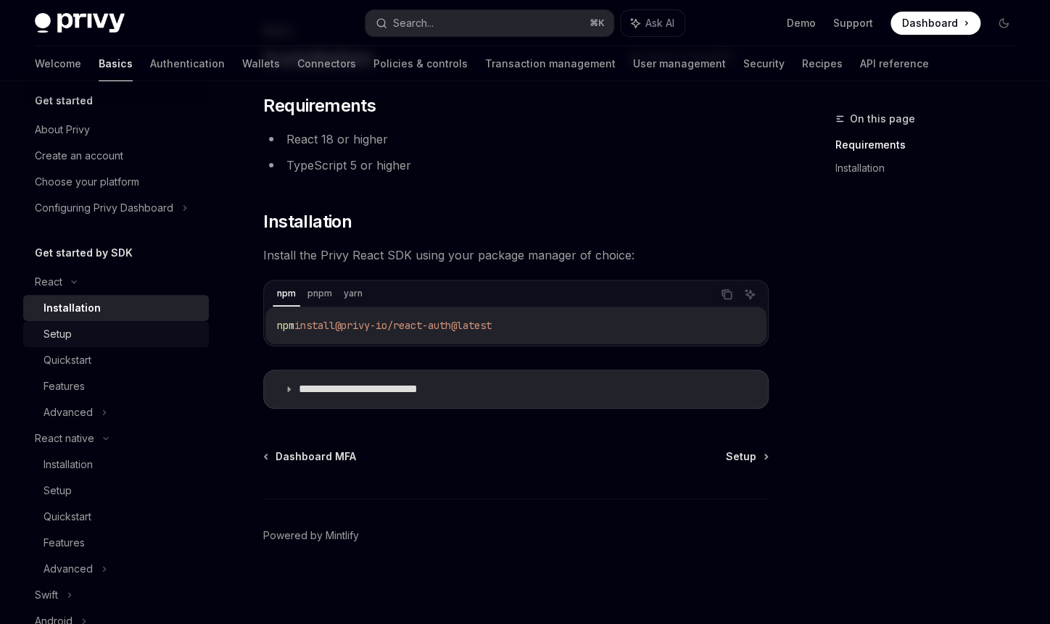
click at [91, 332] on div "Setup" at bounding box center [122, 334] width 157 height 17
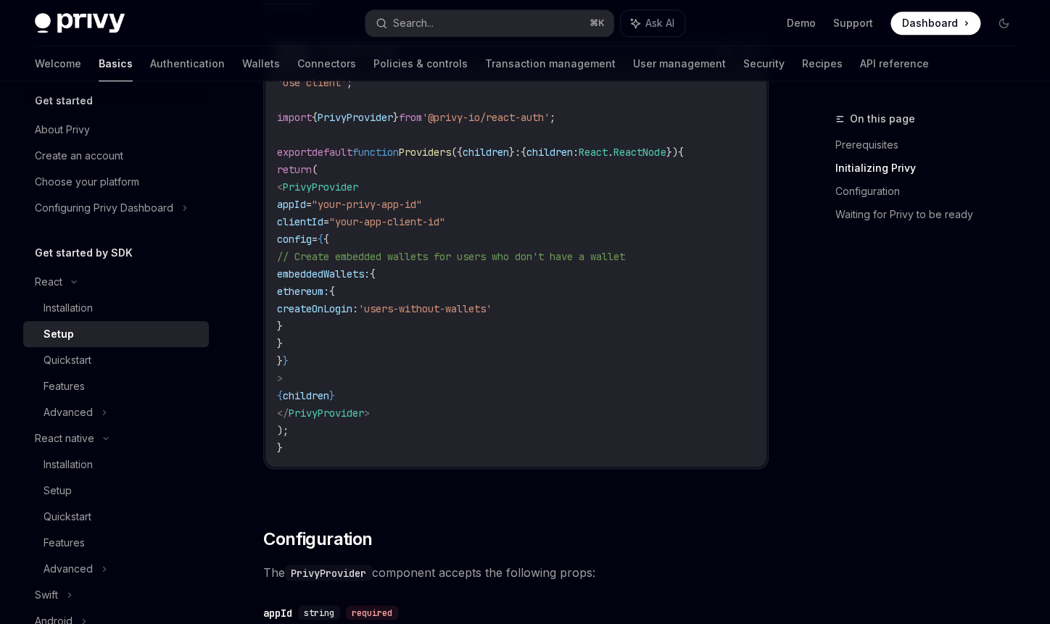
scroll to position [557, 0]
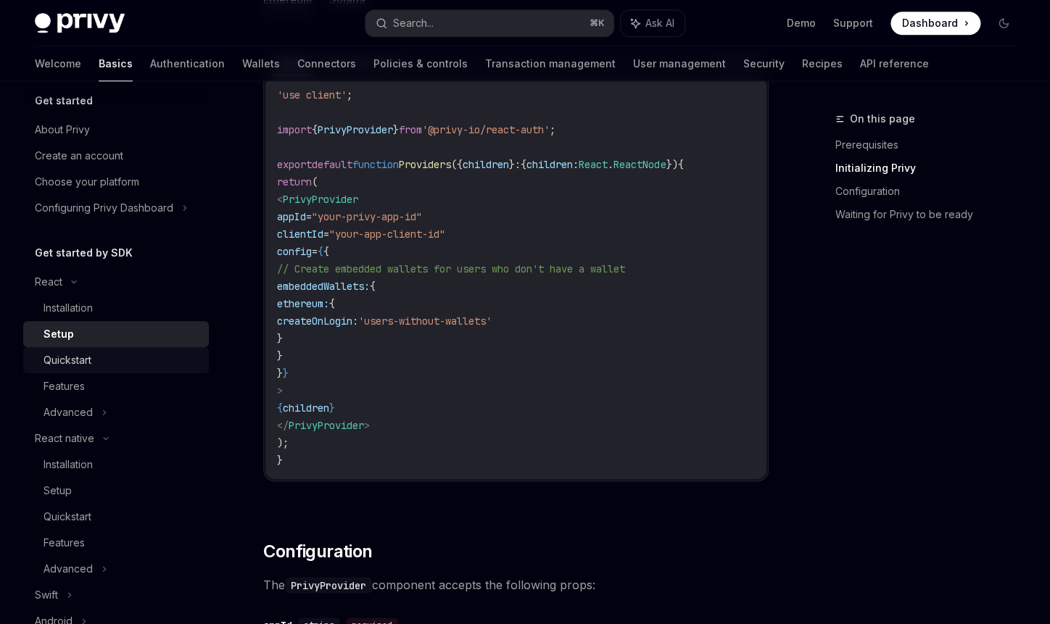
click at [56, 372] on link "Quickstart" at bounding box center [116, 360] width 186 height 26
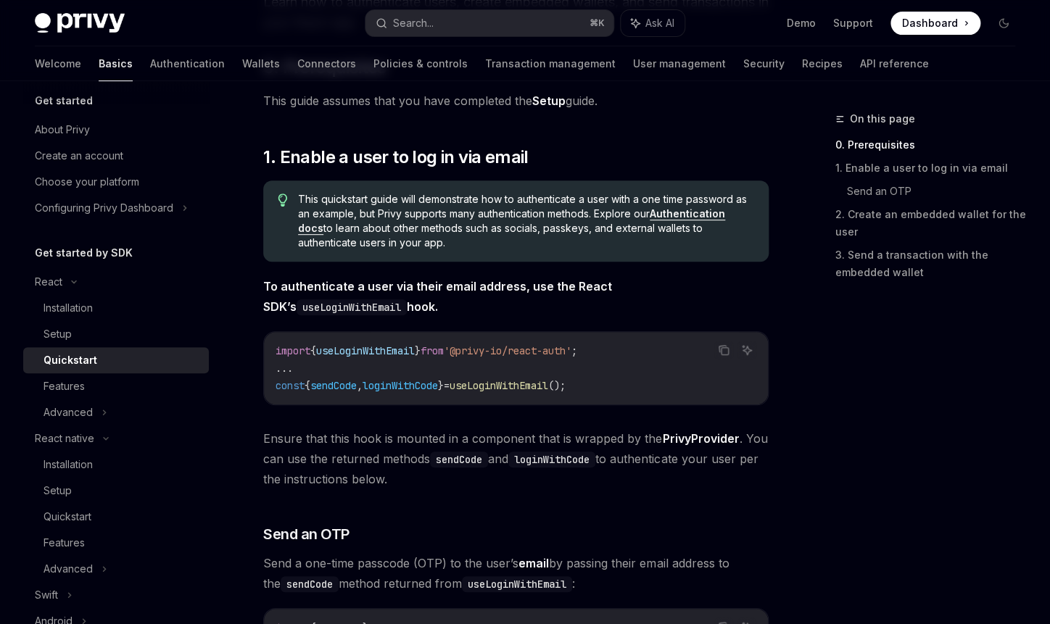
scroll to position [176, 0]
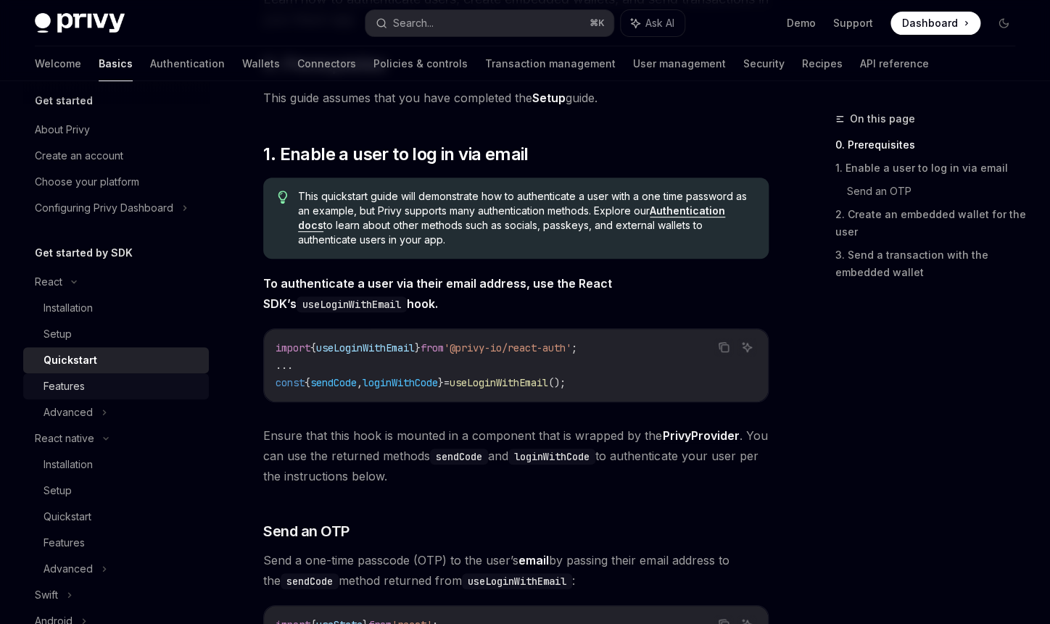
click at [91, 389] on div "Features" at bounding box center [122, 386] width 157 height 17
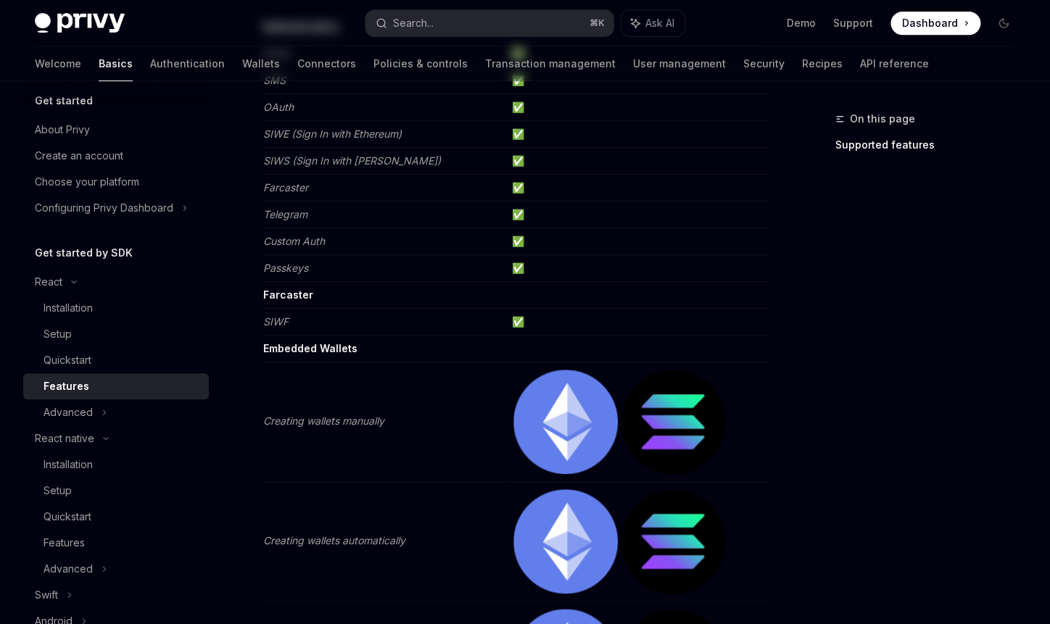
scroll to position [250, 0]
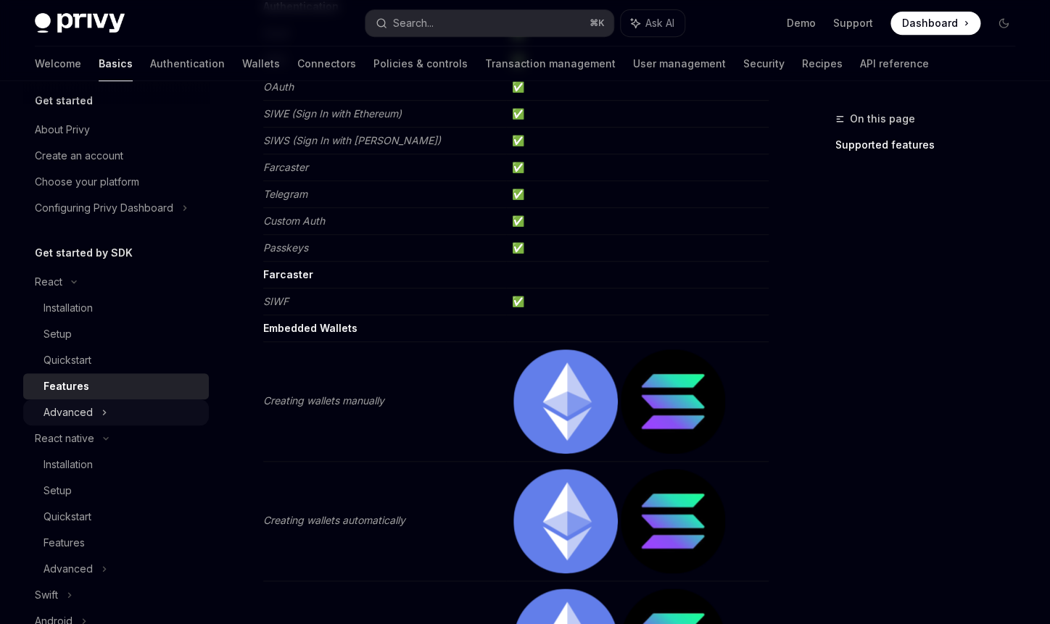
click at [101, 403] on div "Advanced" at bounding box center [116, 412] width 186 height 26
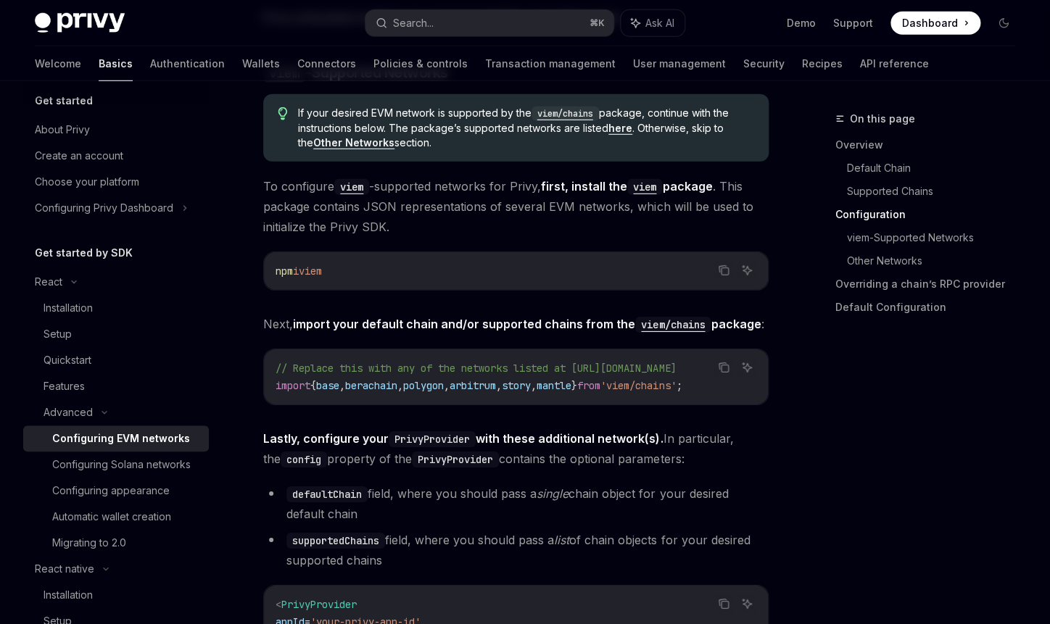
scroll to position [1541, 0]
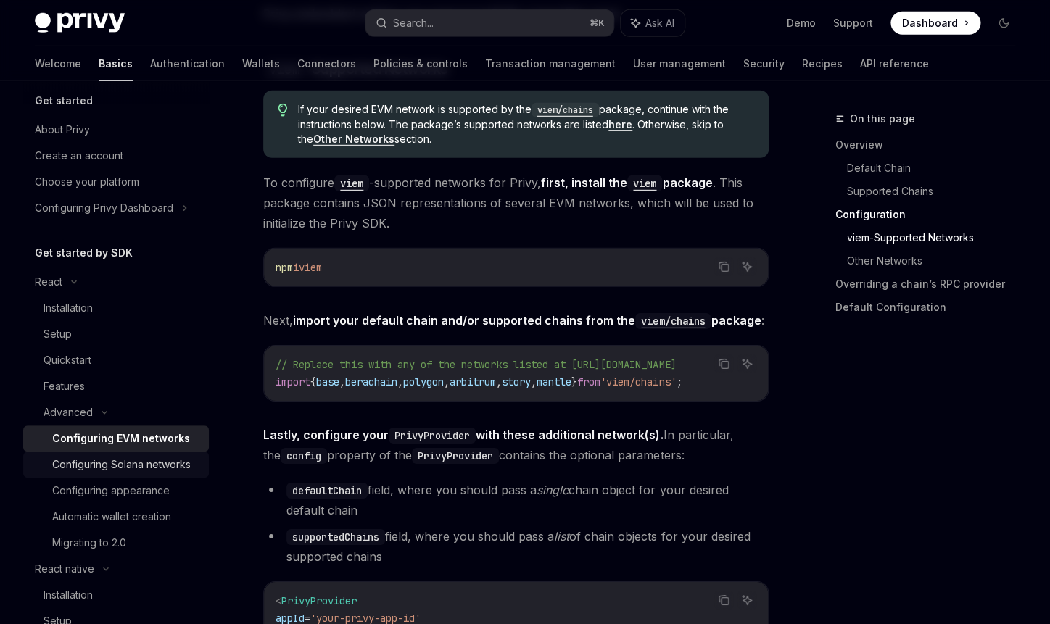
click at [91, 467] on div "Configuring Solana networks" at bounding box center [121, 464] width 138 height 17
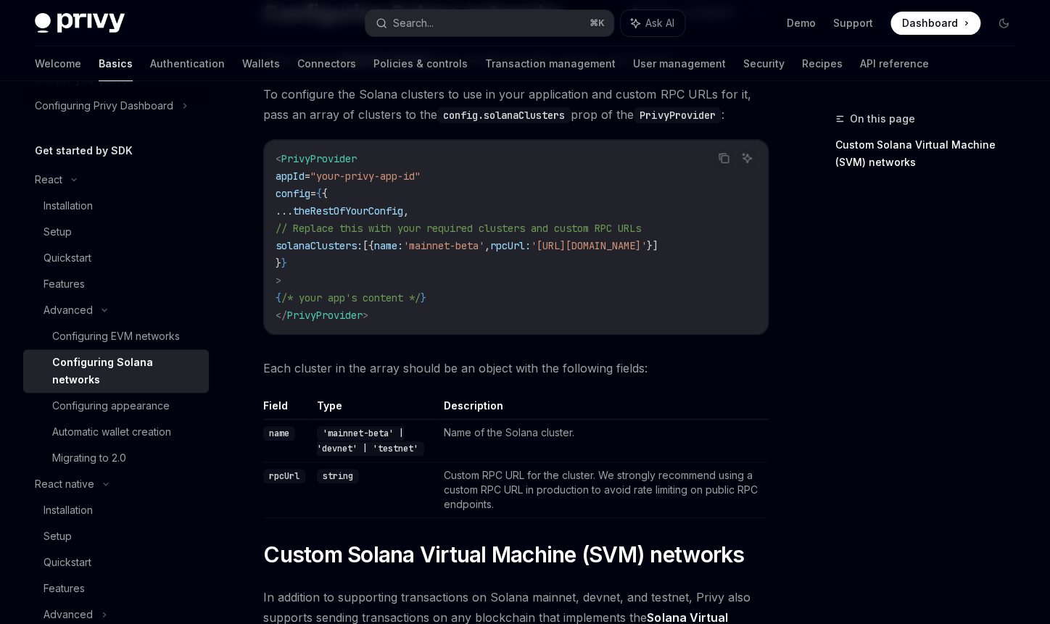
scroll to position [119, 0]
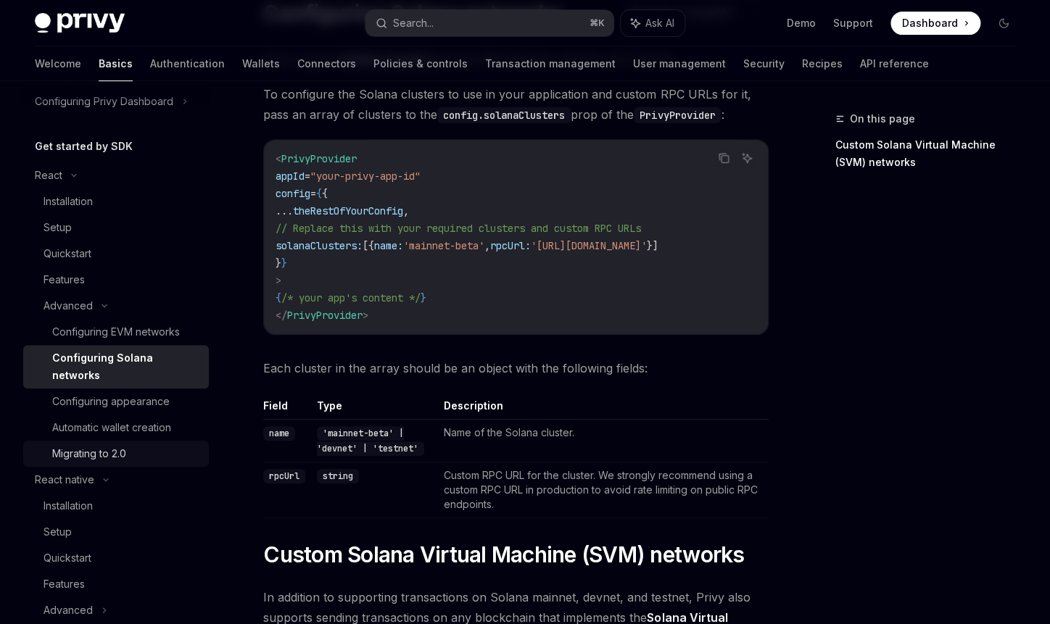
click at [175, 442] on link "Migrating to 2.0" at bounding box center [116, 454] width 186 height 26
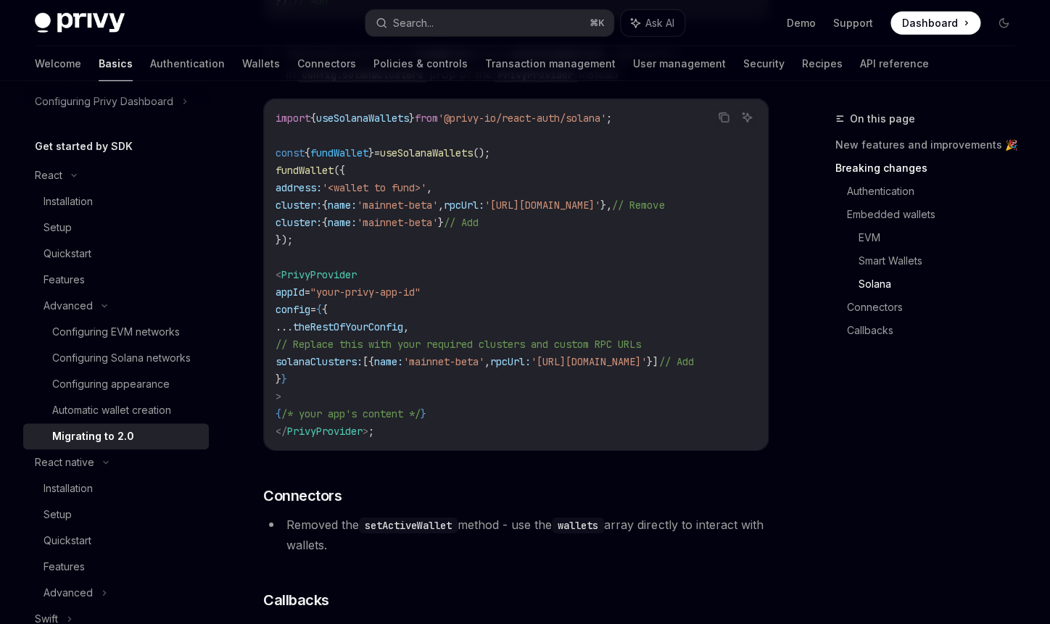
scroll to position [3661, 0]
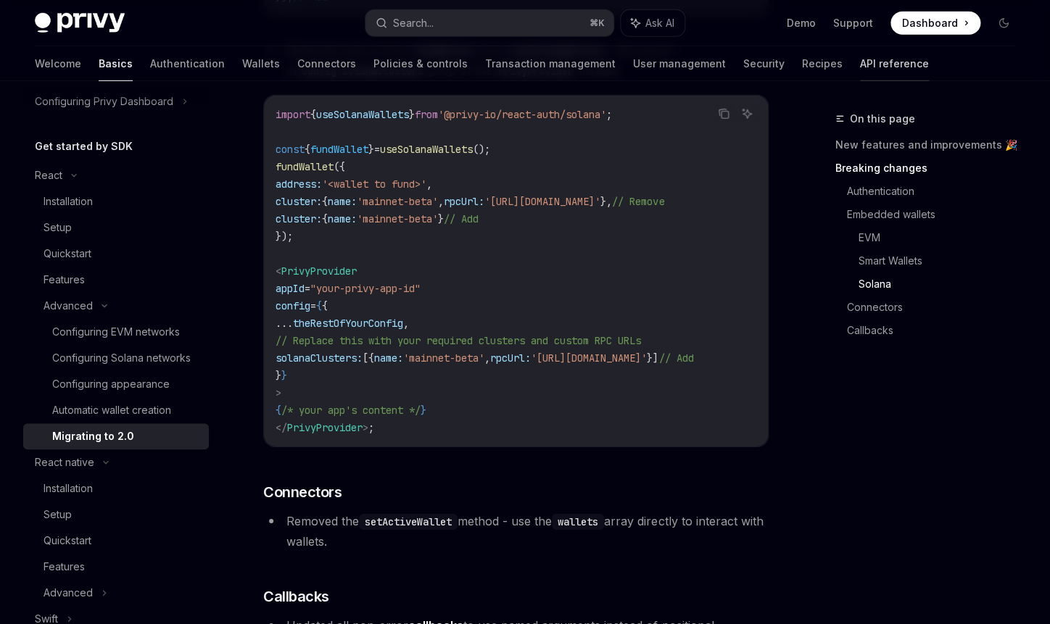
click at [860, 65] on link "API reference" at bounding box center [894, 63] width 69 height 35
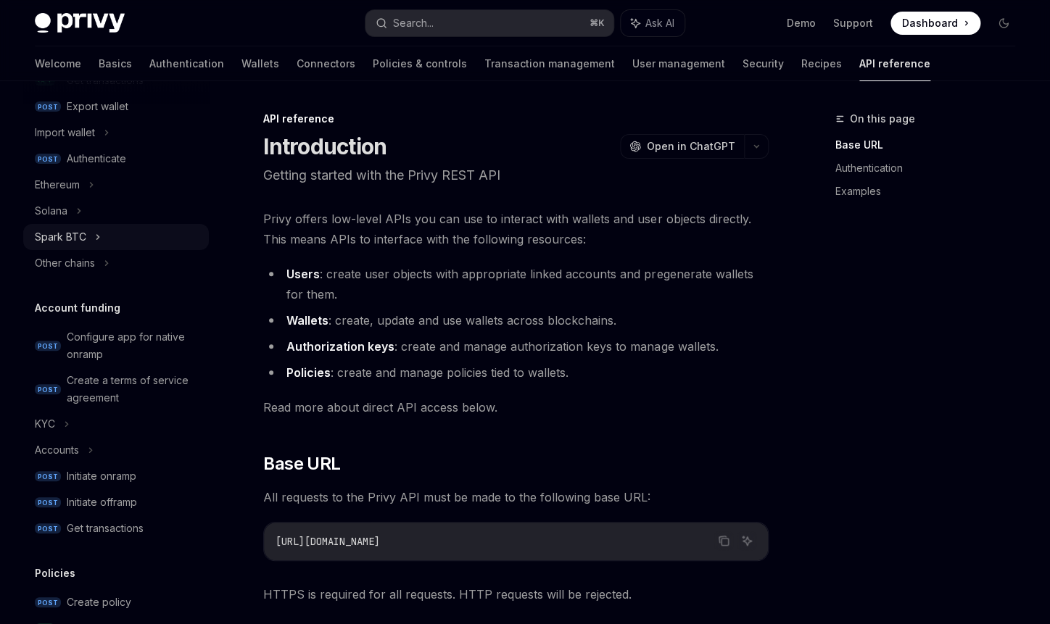
scroll to position [320, 0]
click at [149, 529] on div "Get transactions" at bounding box center [133, 526] width 133 height 17
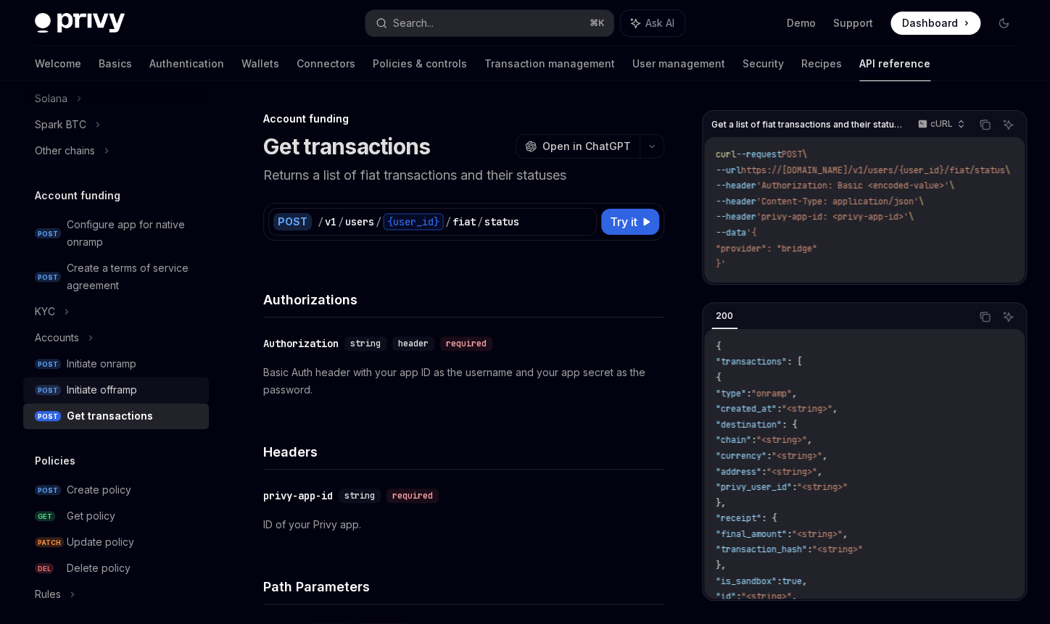
scroll to position [433, 0]
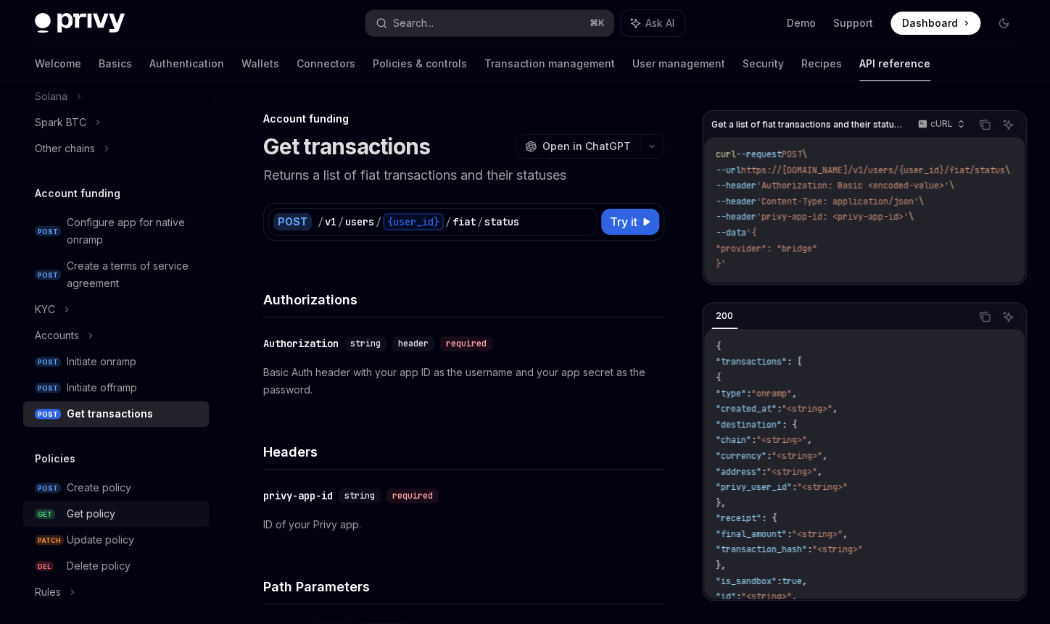
click at [140, 523] on link "GET Get policy" at bounding box center [116, 514] width 186 height 26
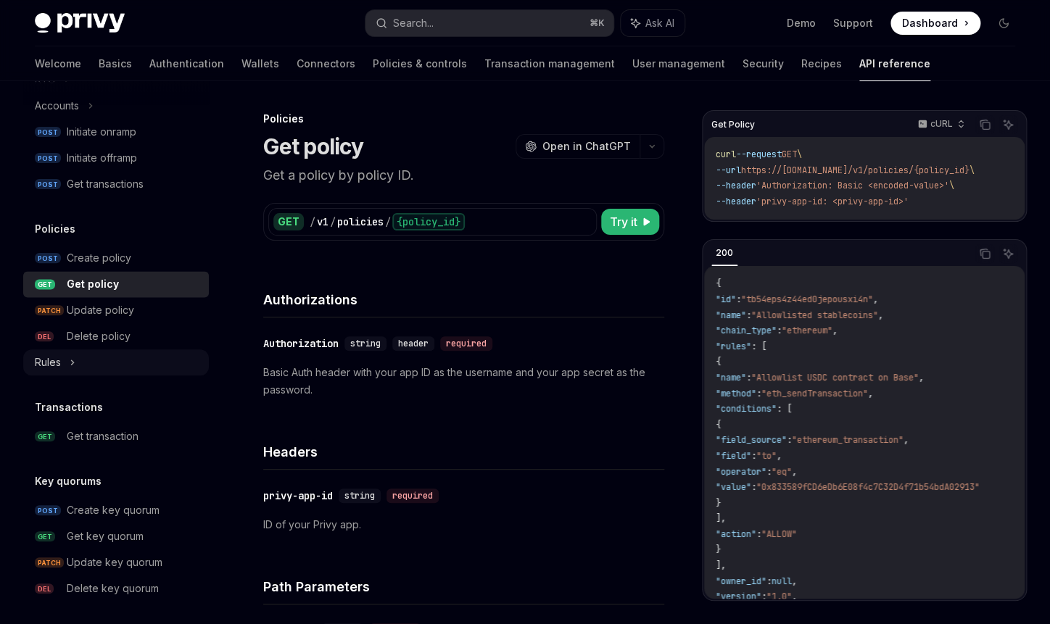
scroll to position [663, 0]
click at [152, 513] on div "Create key quorum" at bounding box center [113, 509] width 93 height 17
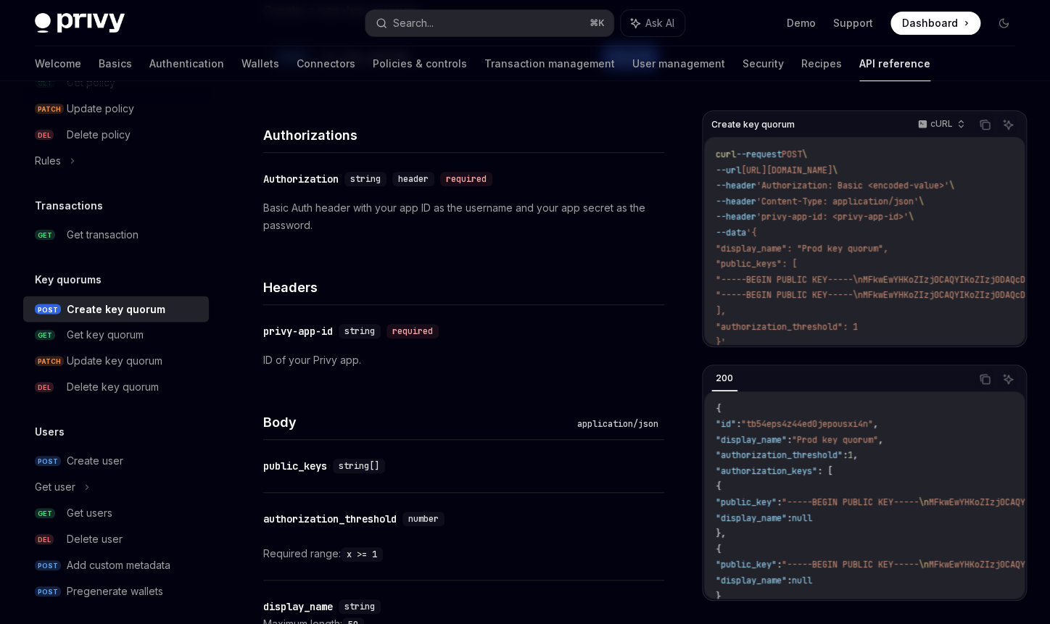
scroll to position [874, 0]
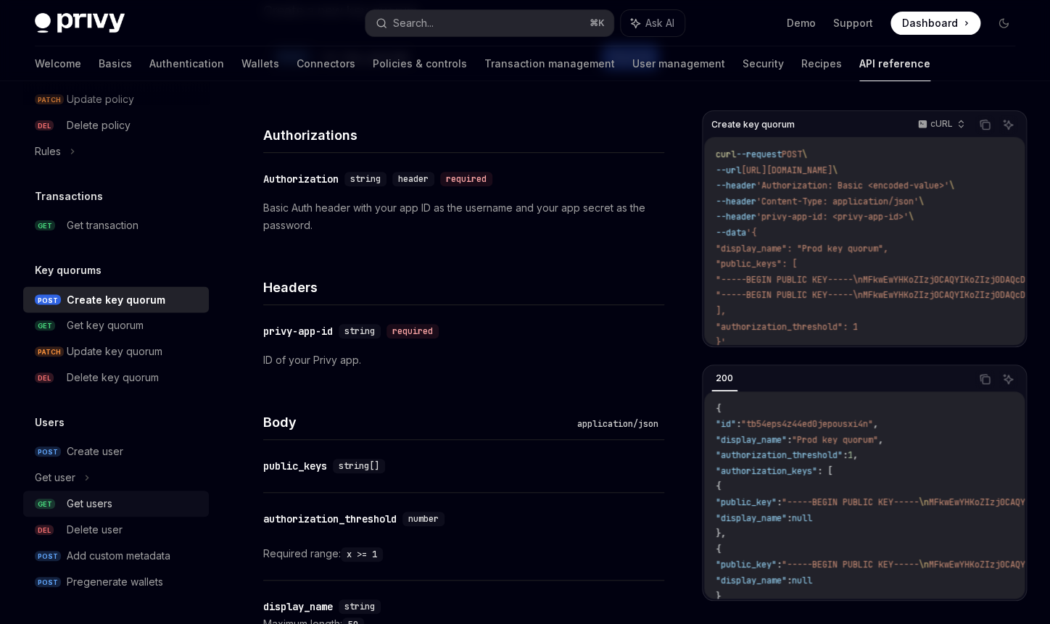
click at [105, 502] on div "Get users" at bounding box center [90, 503] width 46 height 17
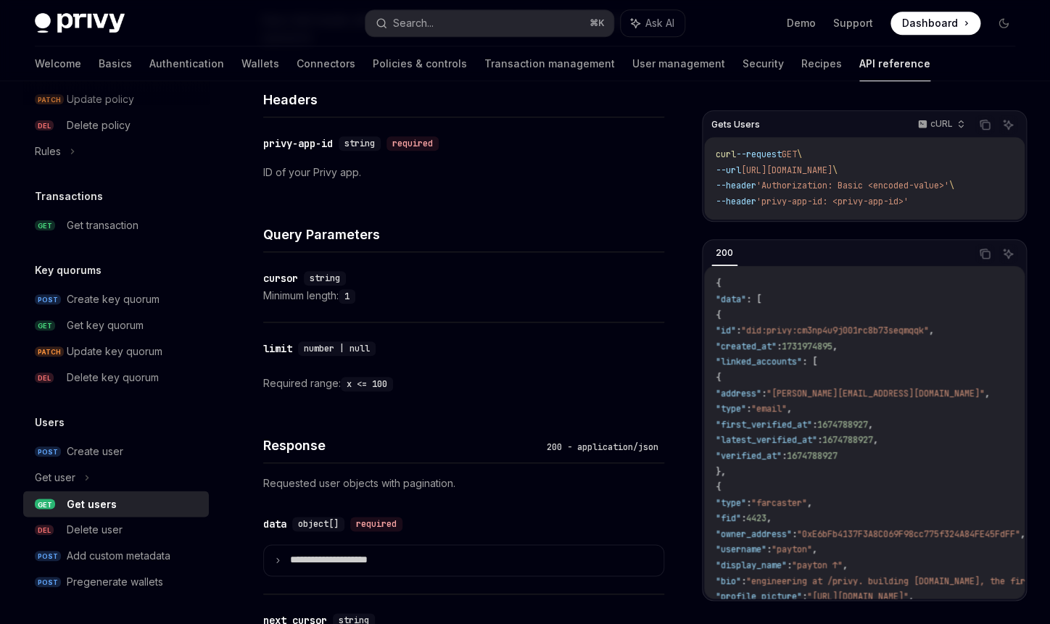
scroll to position [354, 0]
click at [353, 263] on div "​ cursor string Minimum length: 1" at bounding box center [463, 286] width 401 height 70
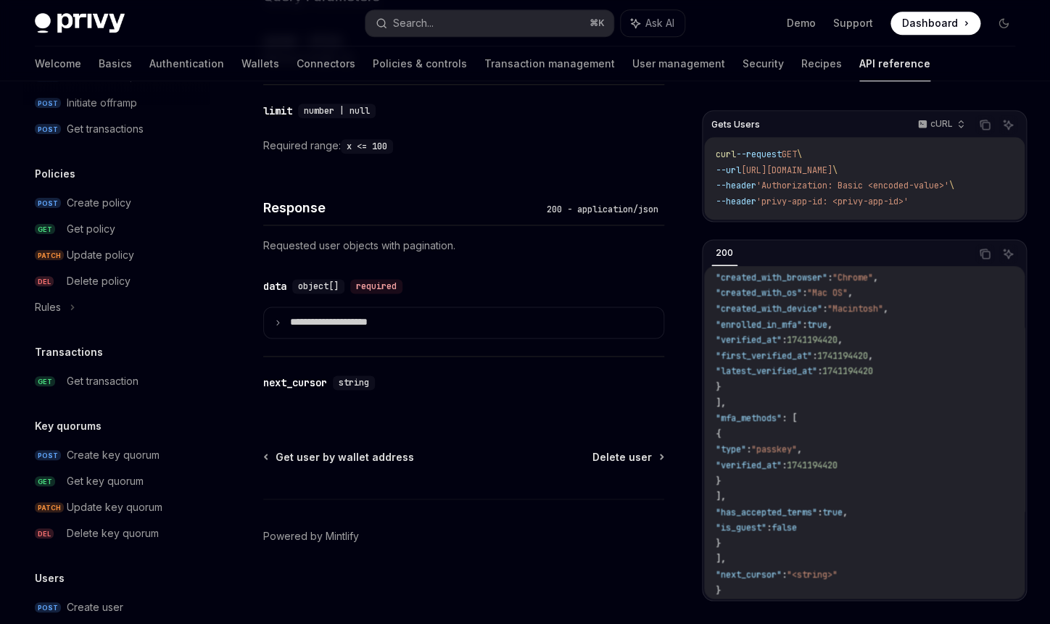
scroll to position [710, 0]
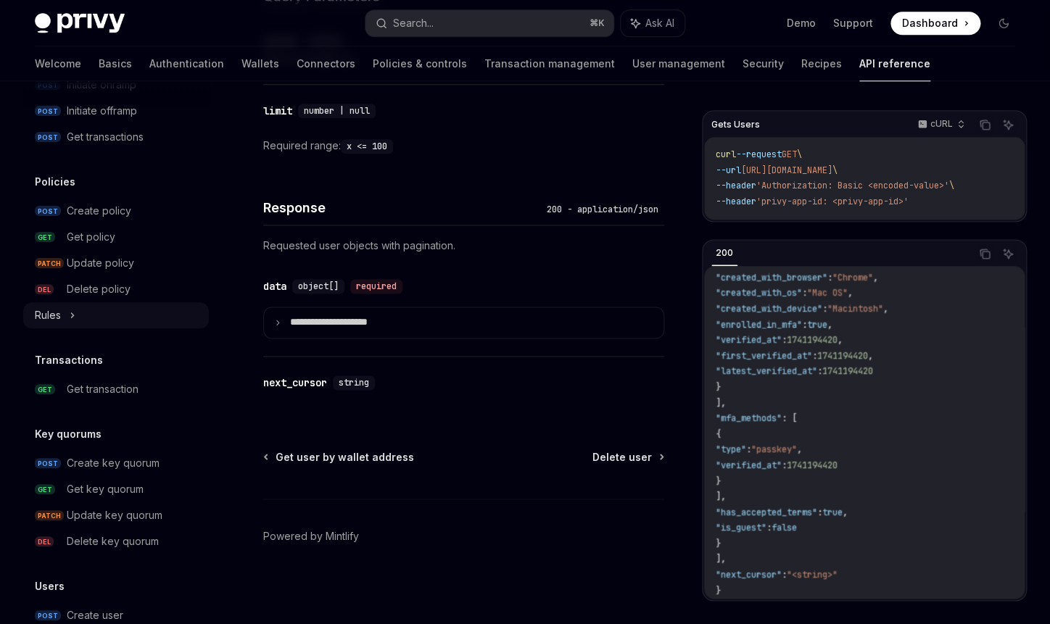
click at [68, 319] on div "Rules" at bounding box center [116, 315] width 186 height 26
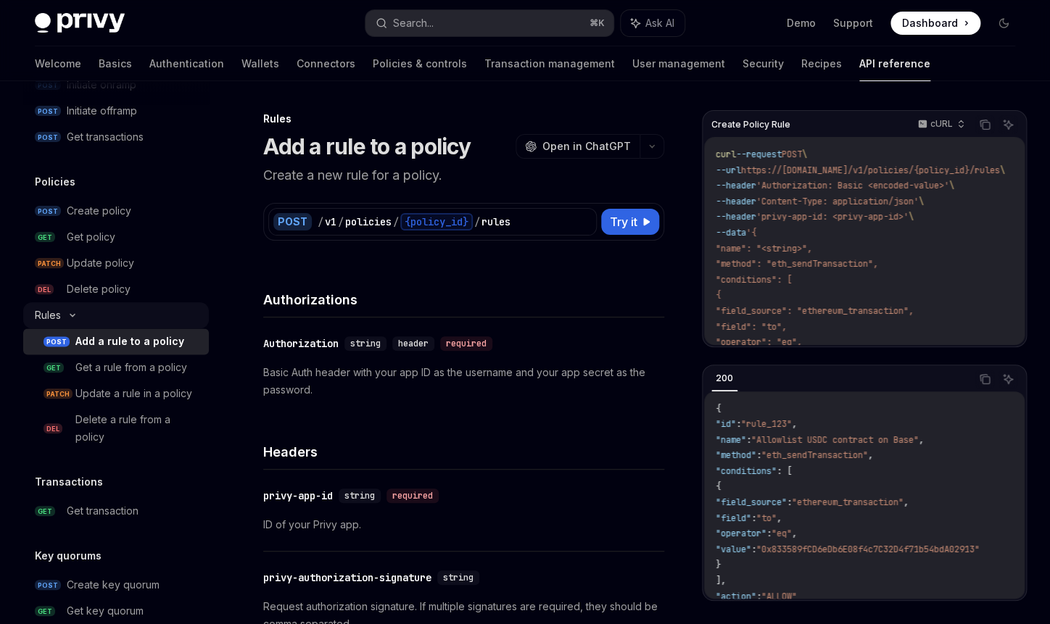
click at [72, 316] on icon at bounding box center [72, 316] width 4 height 2
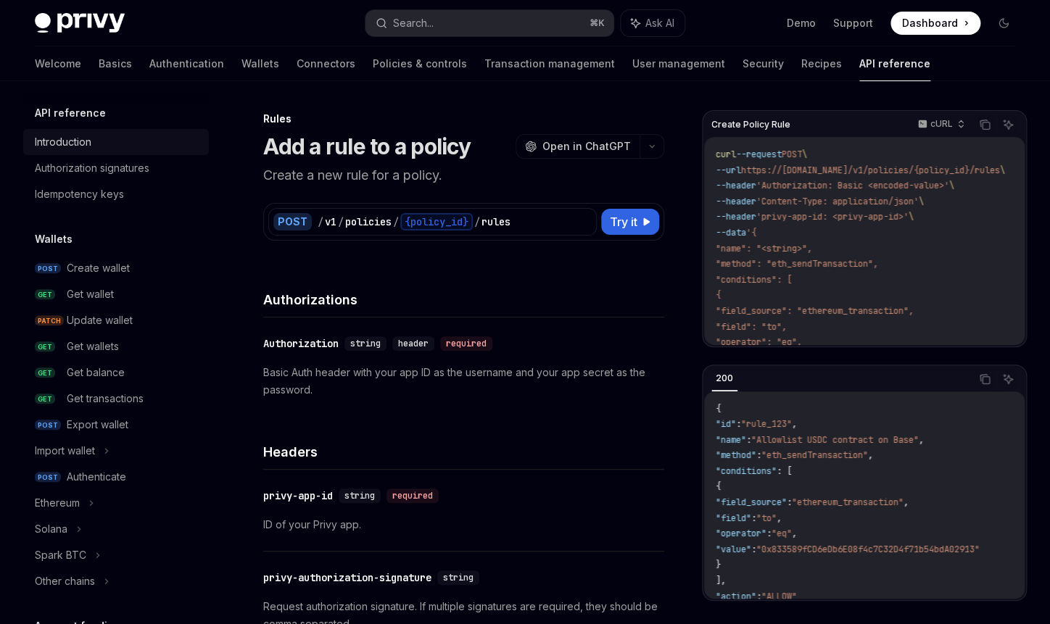
click at [91, 146] on div "Introduction" at bounding box center [63, 141] width 57 height 17
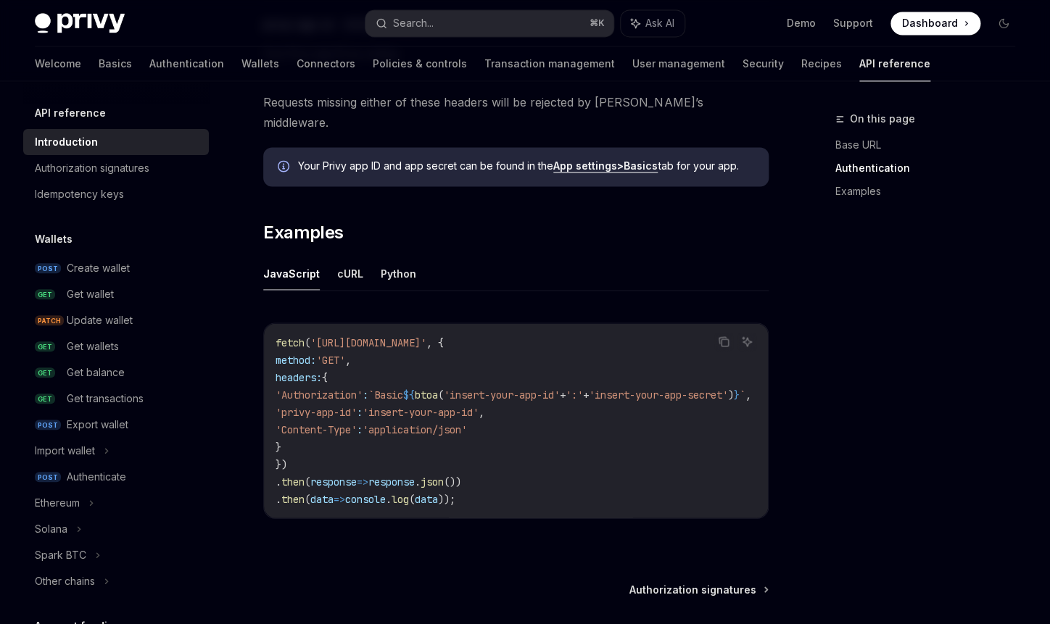
scroll to position [917, 0]
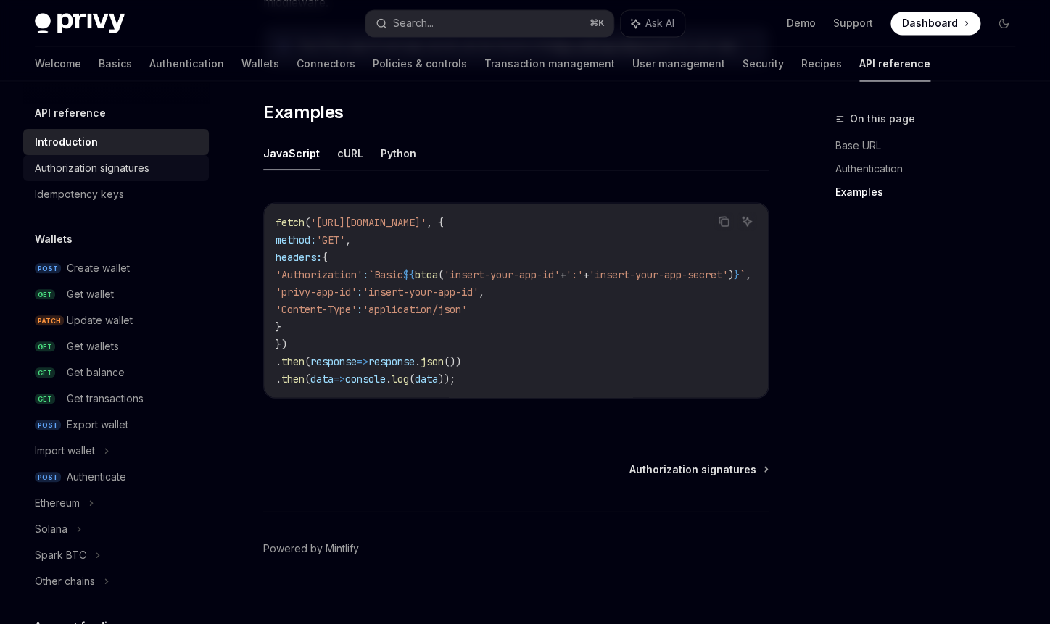
click at [95, 163] on div "Authorization signatures" at bounding box center [92, 168] width 115 height 17
type textarea "*"
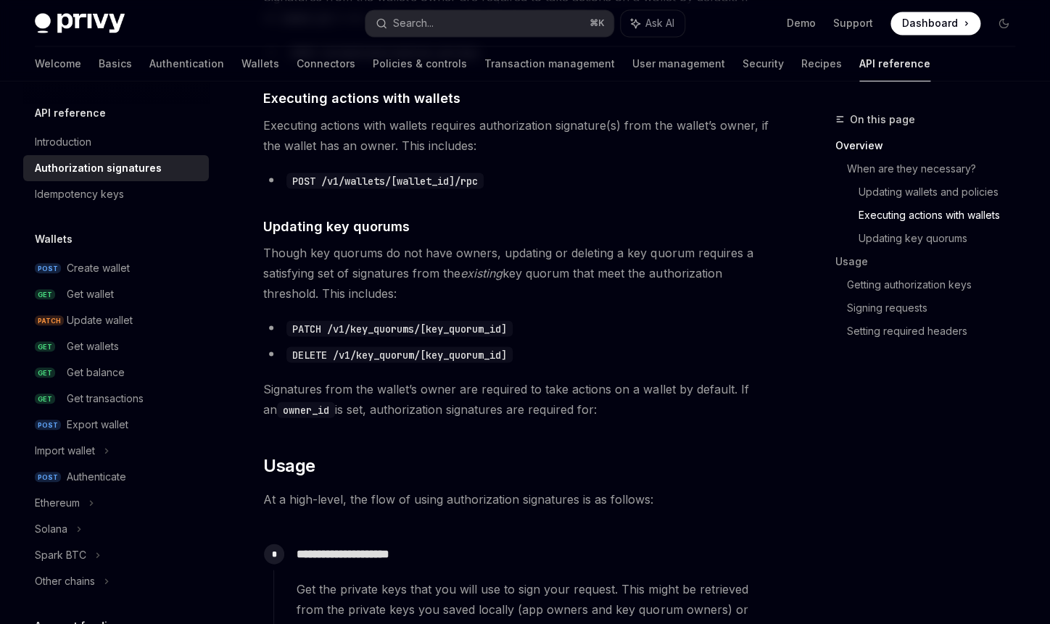
scroll to position [922, 0]
